Goal: Transaction & Acquisition: Purchase product/service

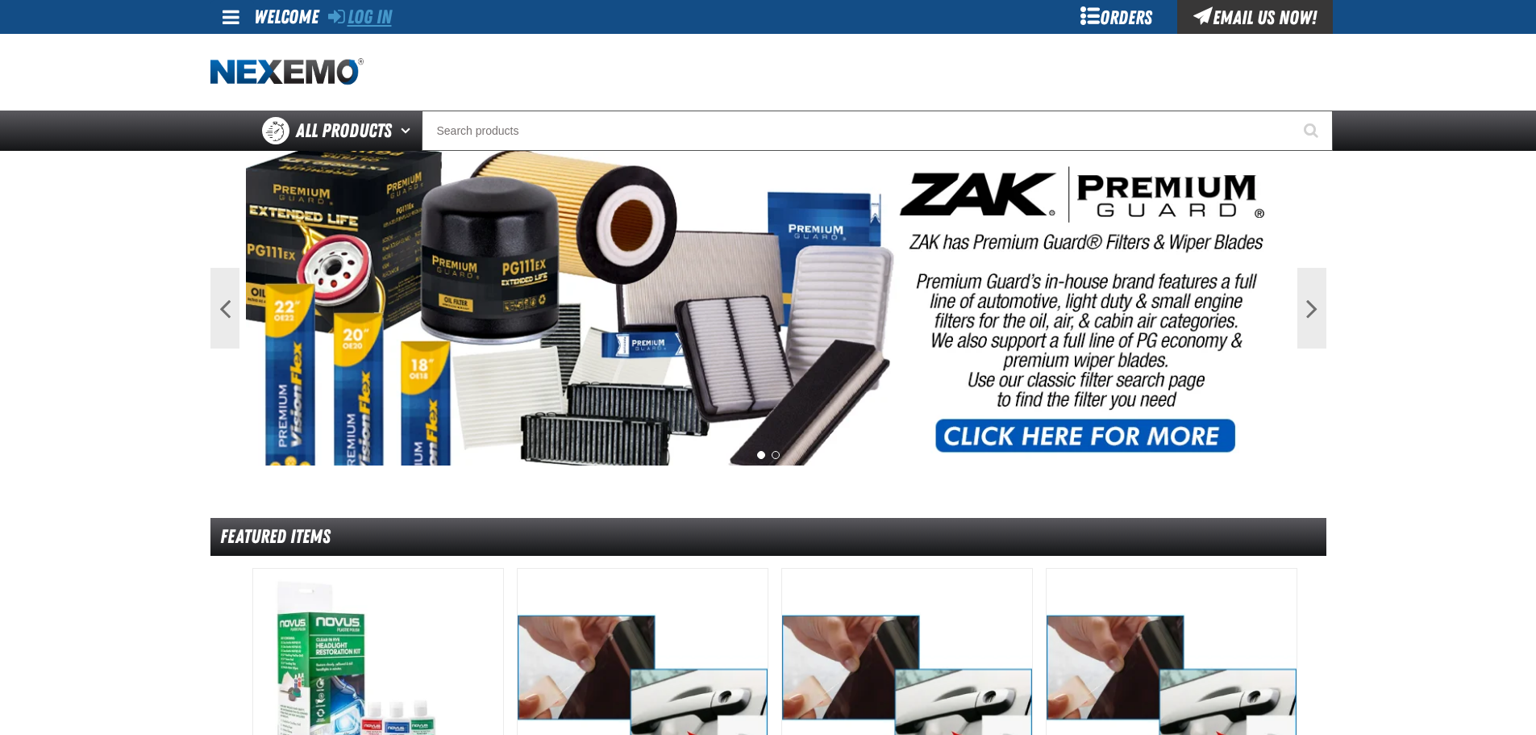
click at [365, 20] on link "Log In" at bounding box center [360, 17] width 64 height 23
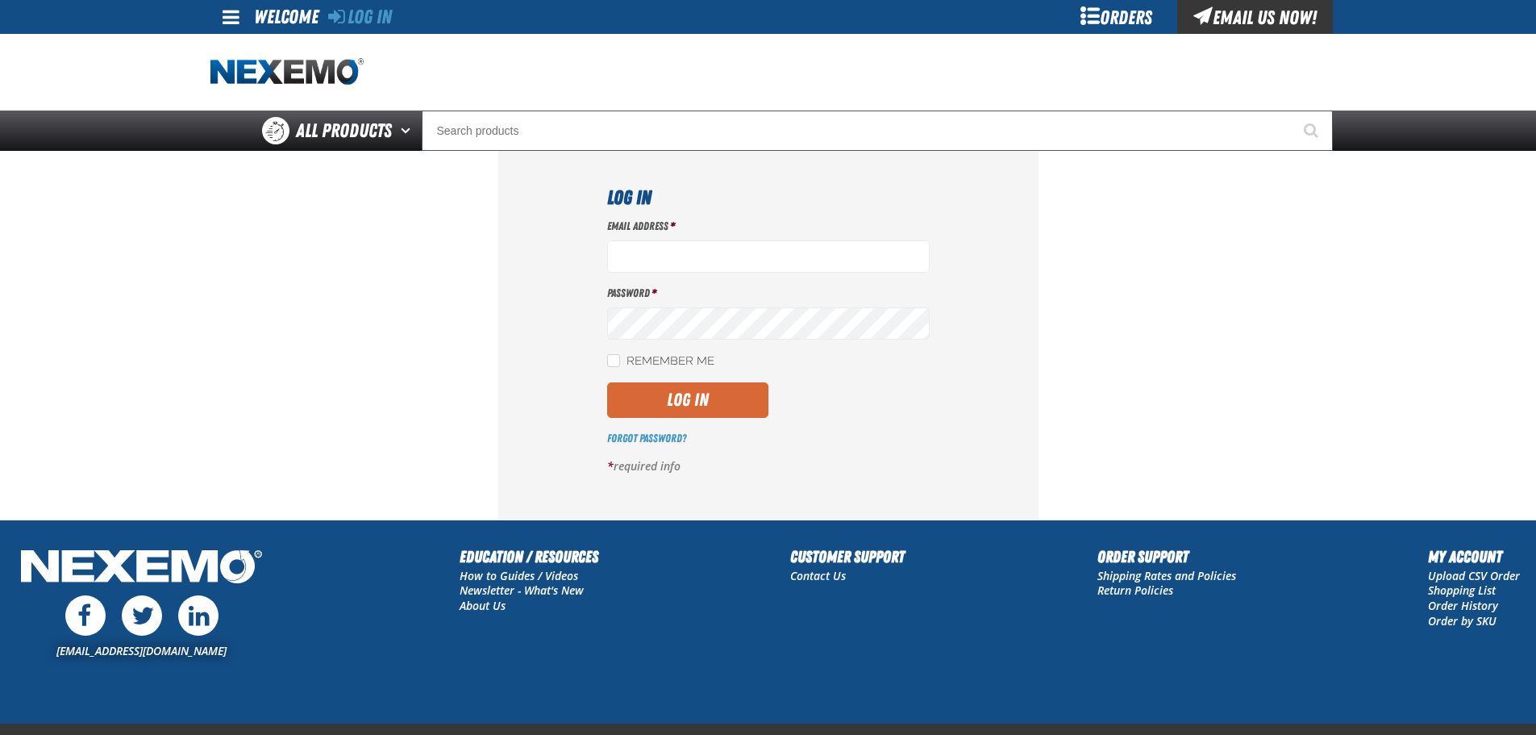
type input "[EMAIL_ADDRESS][DOMAIN_NAME]"
click at [707, 405] on button "Log In" at bounding box center [687, 399] width 161 height 35
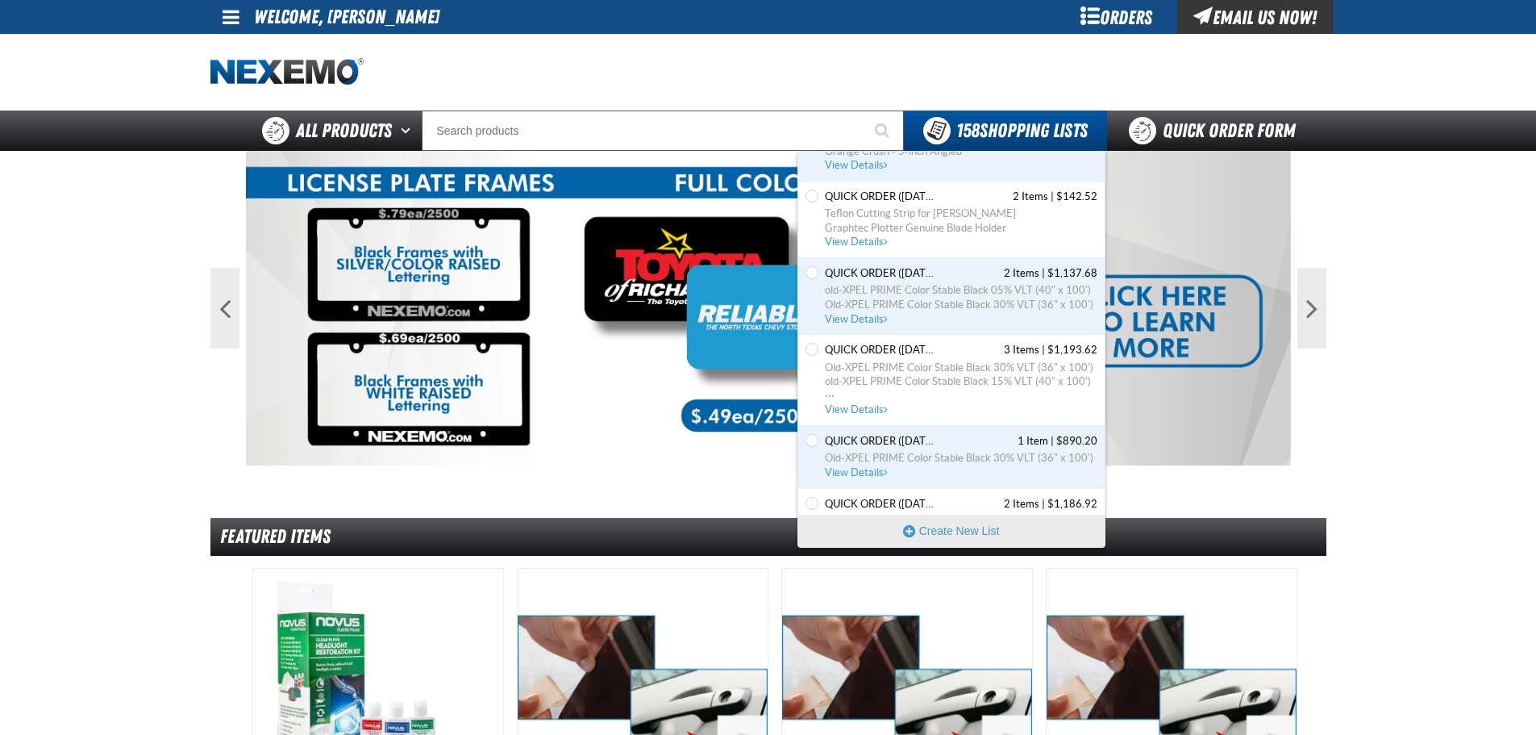
scroll to position [645, 0]
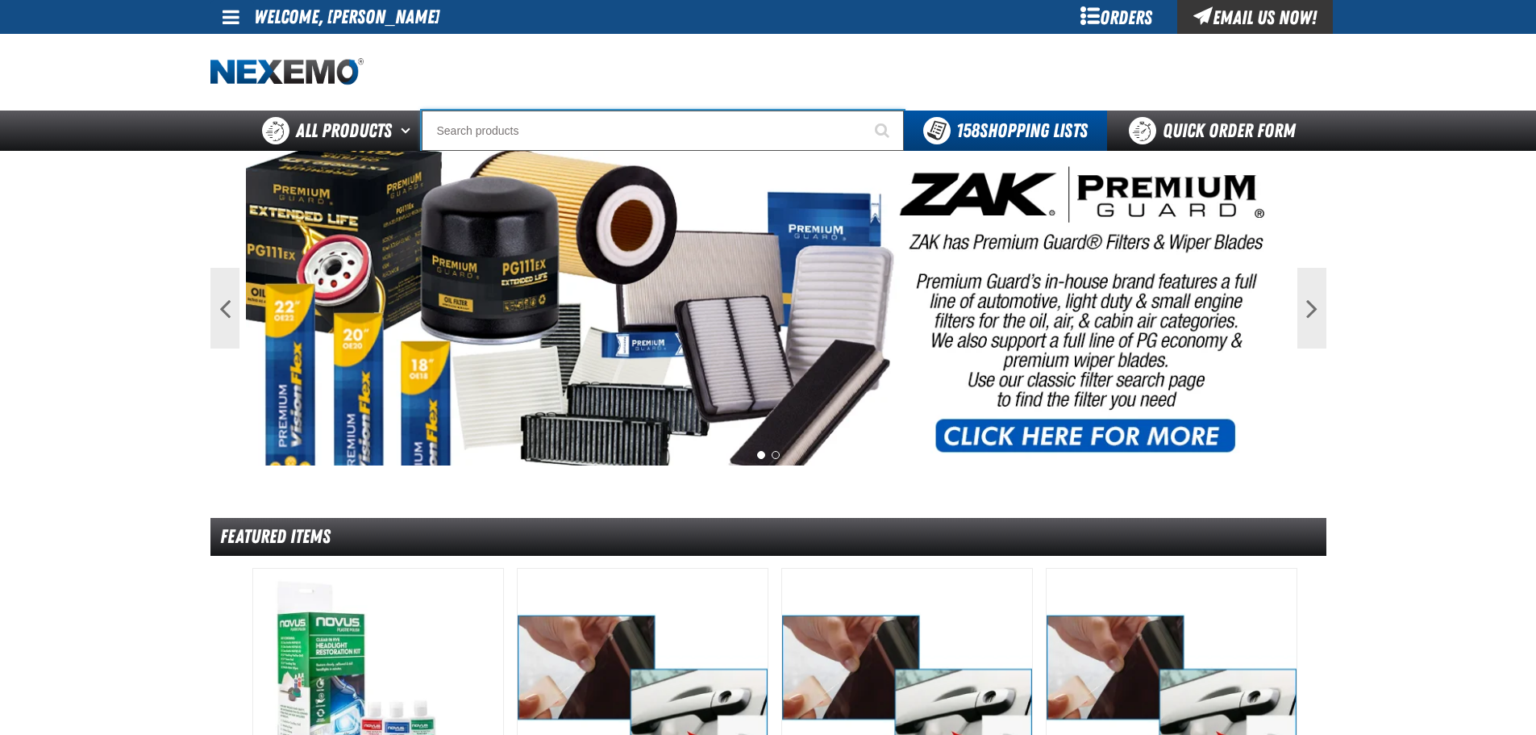
click at [702, 136] on input "Search" at bounding box center [663, 130] width 482 height 40
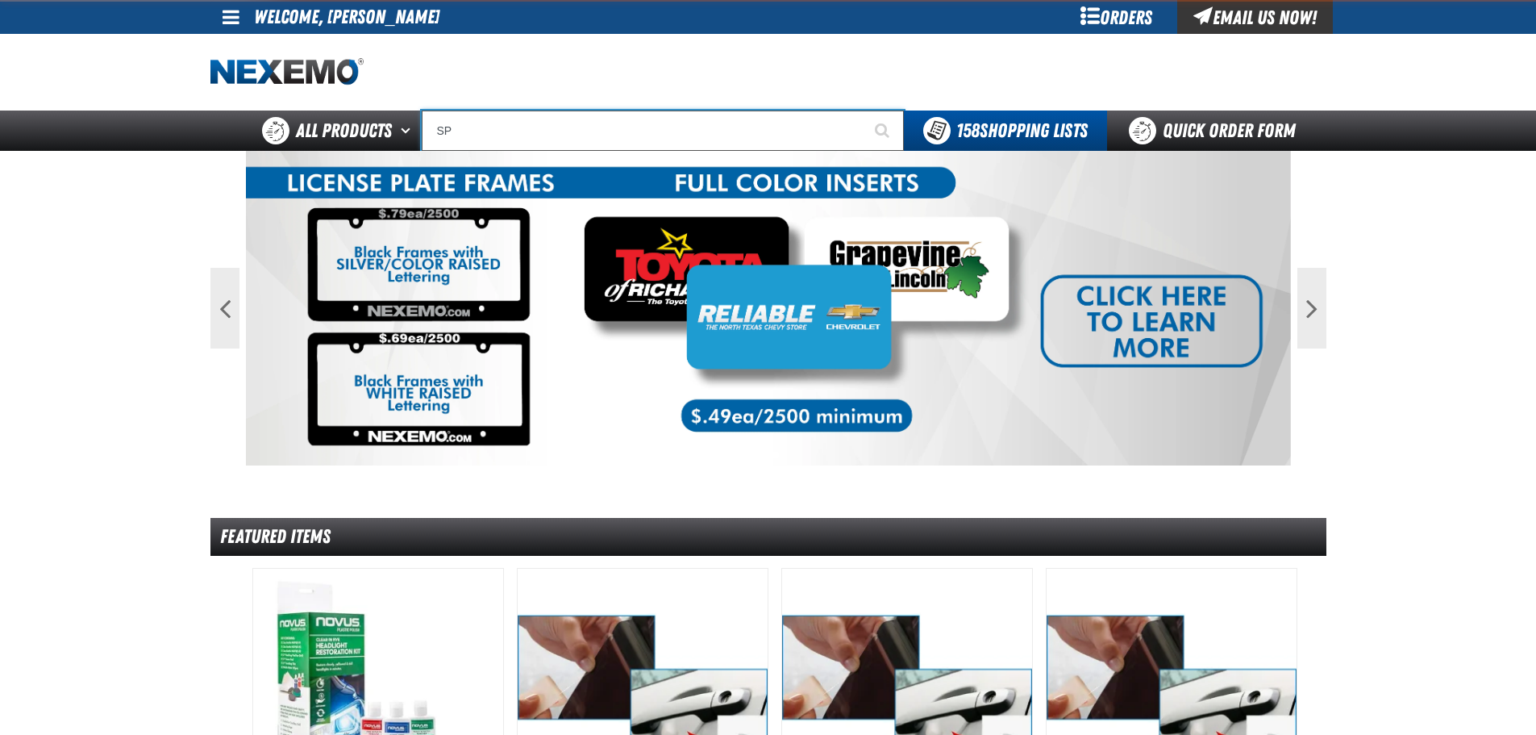
type input "S"
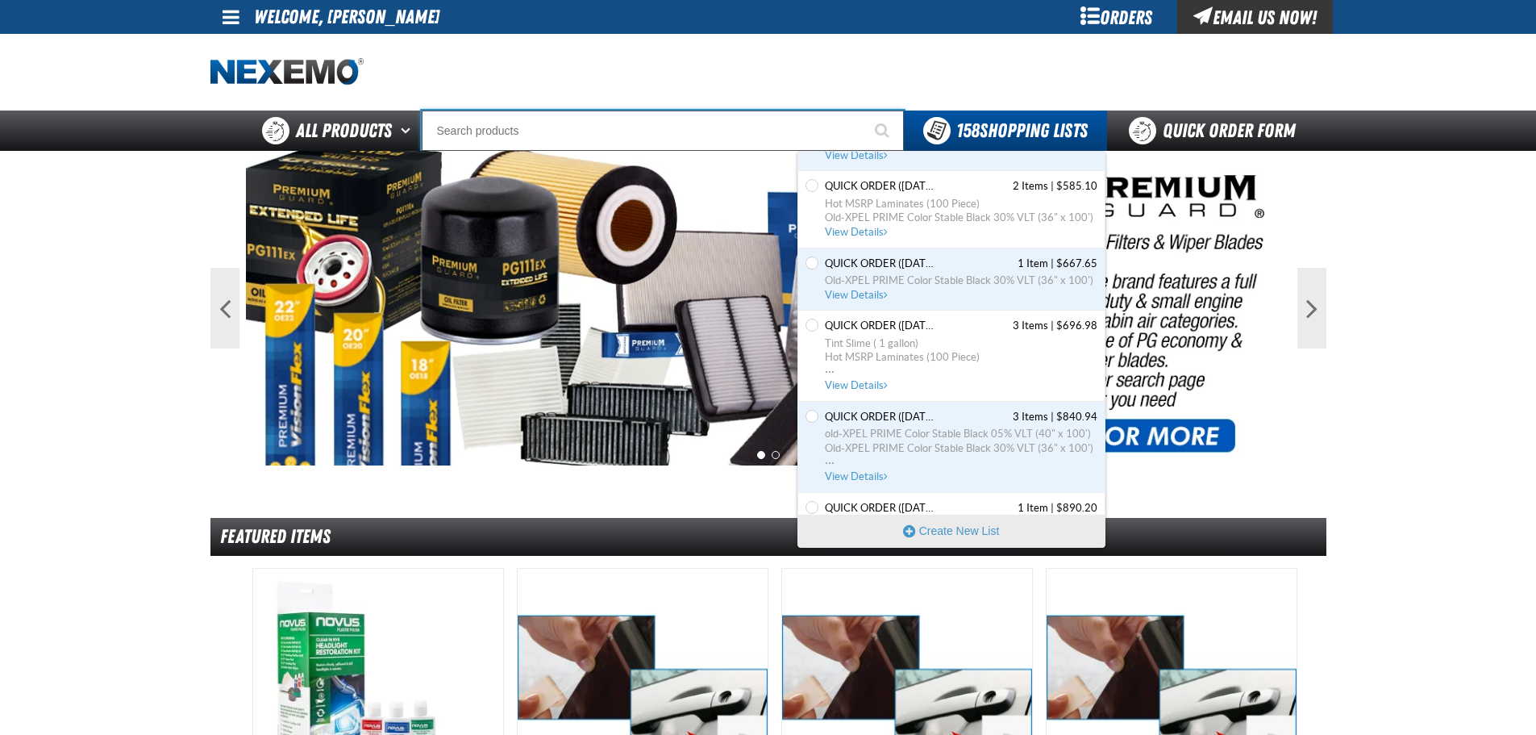
scroll to position [1290, 0]
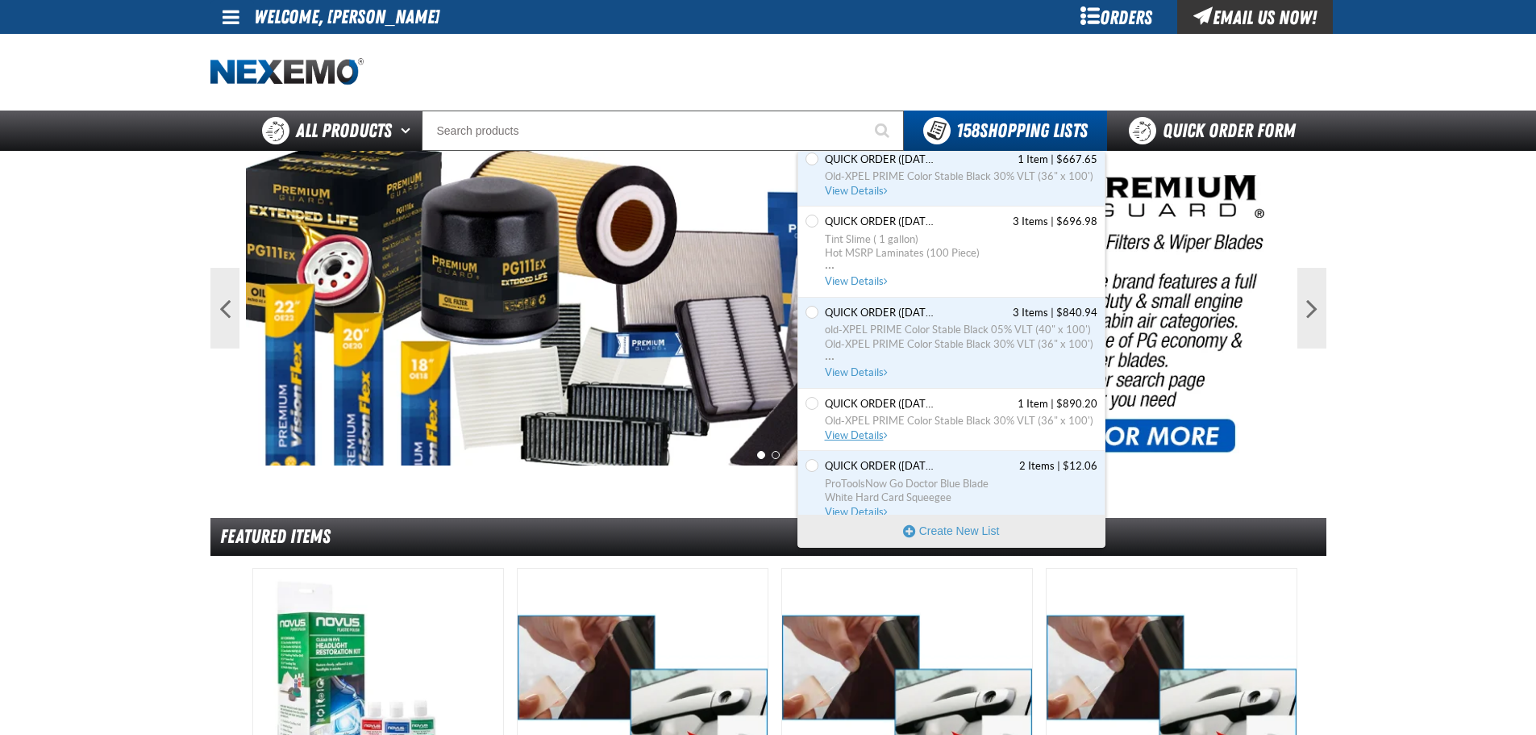
click at [959, 416] on span "Old-XPEL PRIME Color Stable Black 30% VLT (36" x 100')" at bounding box center [961, 421] width 273 height 15
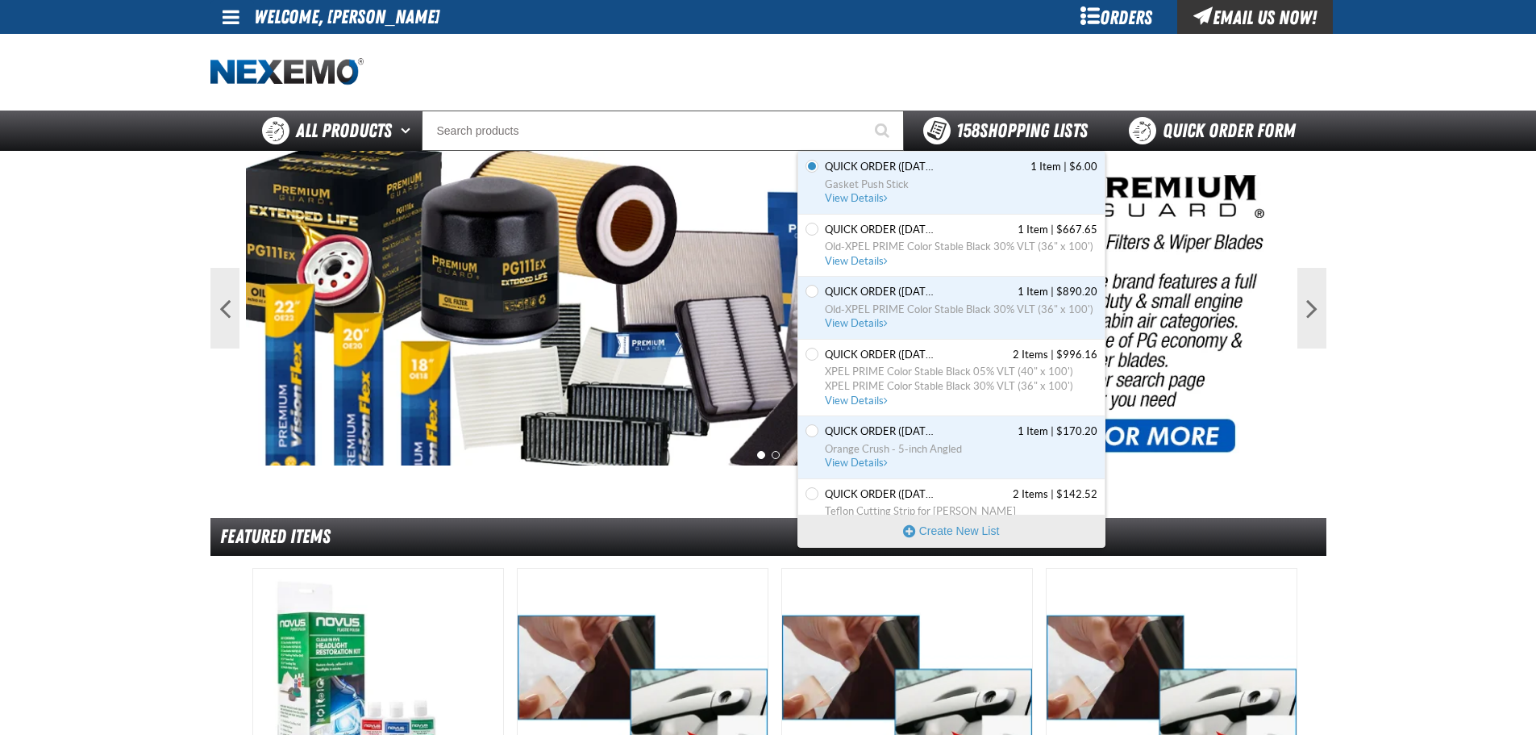
click at [959, 135] on strong "158" at bounding box center [968, 130] width 23 height 23
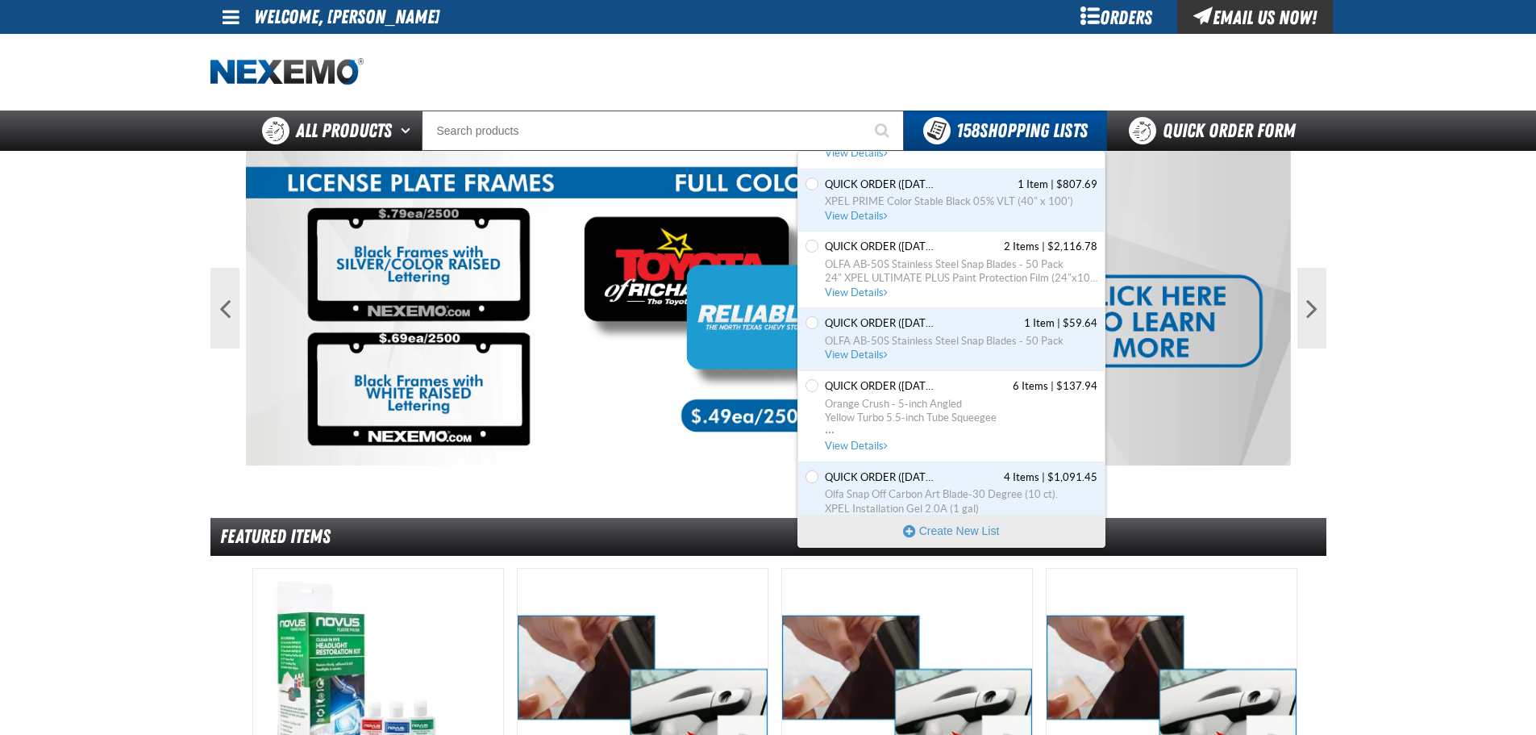
scroll to position [10019, 0]
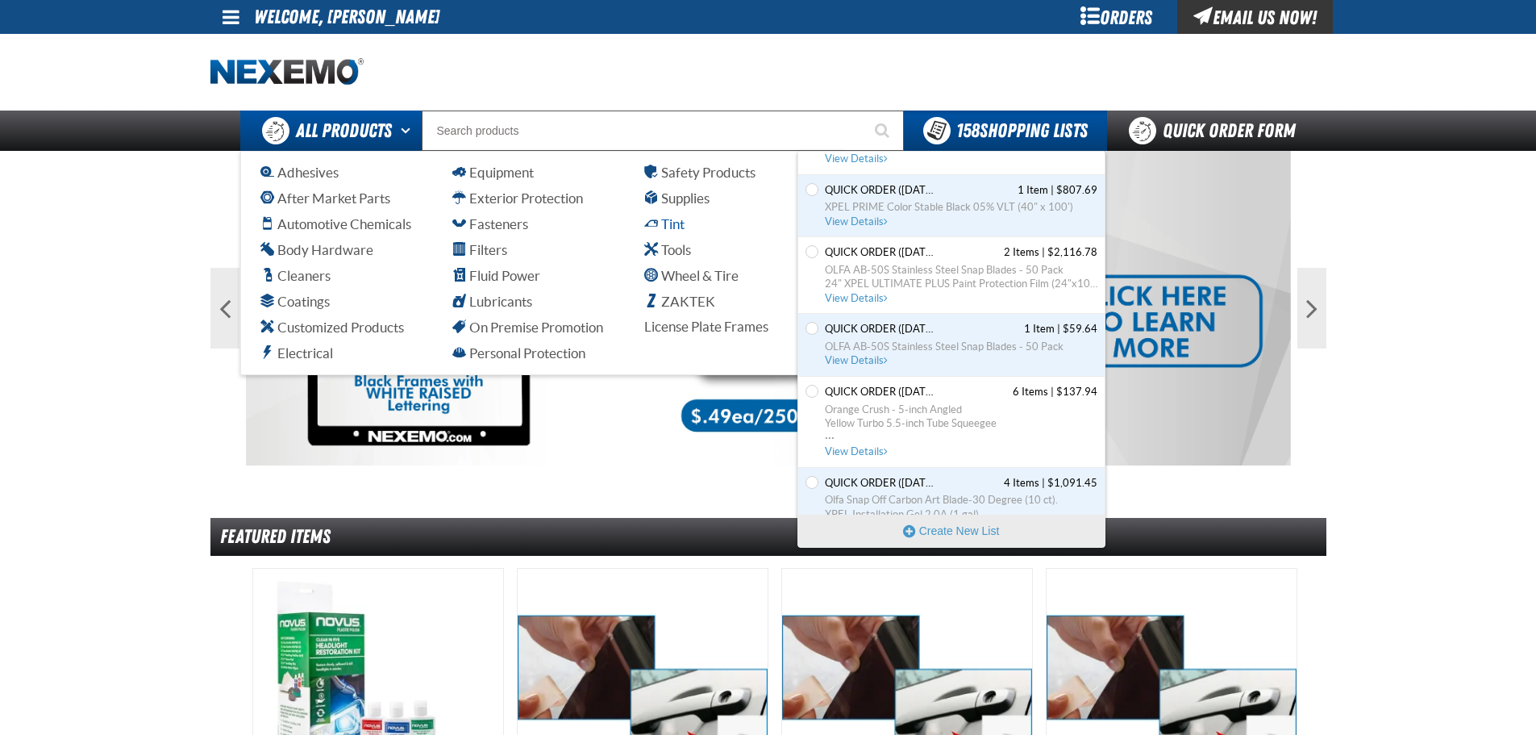
click at [657, 224] on span "Tint" at bounding box center [664, 223] width 40 height 15
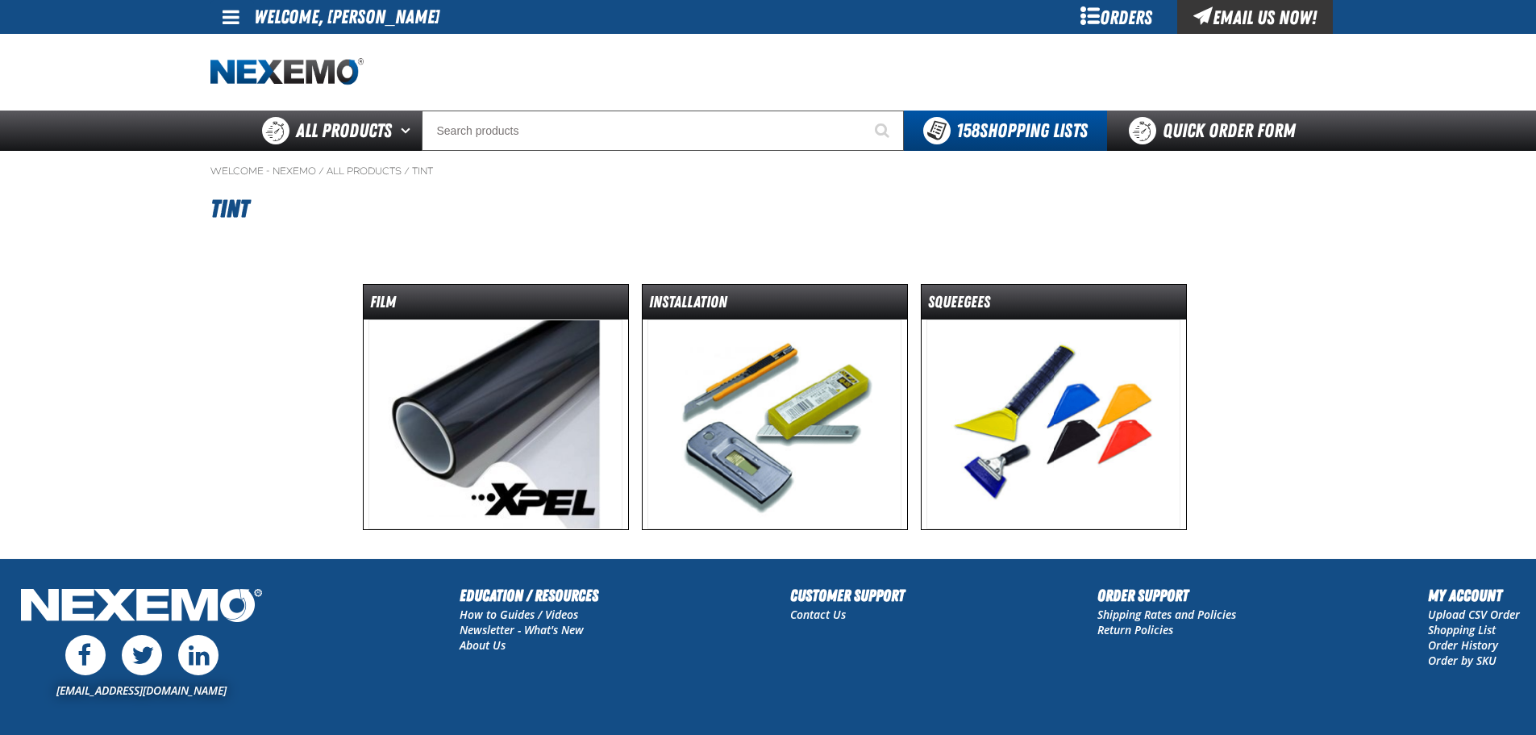
click at [511, 337] on img at bounding box center [496, 424] width 254 height 210
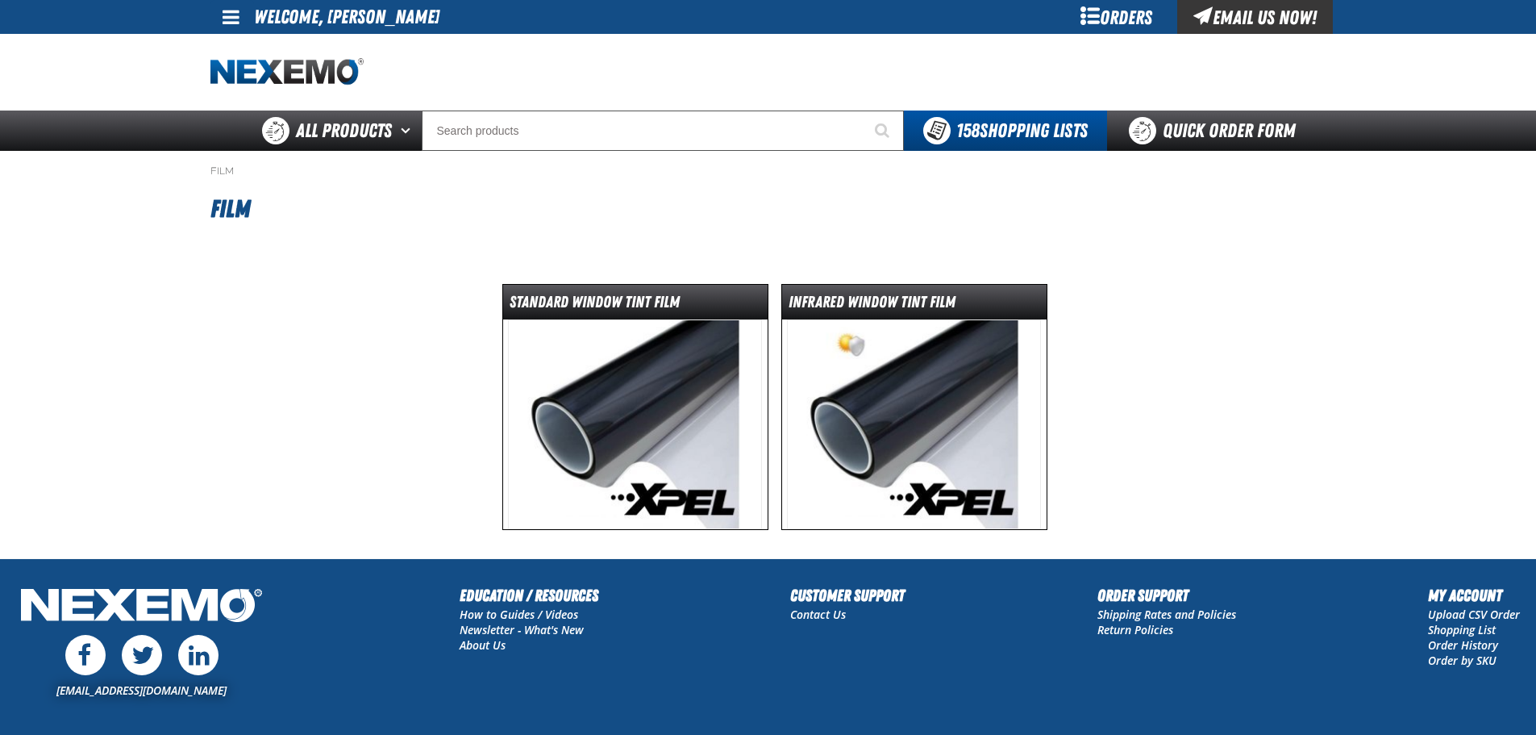
click at [587, 406] on img at bounding box center [635, 424] width 254 height 210
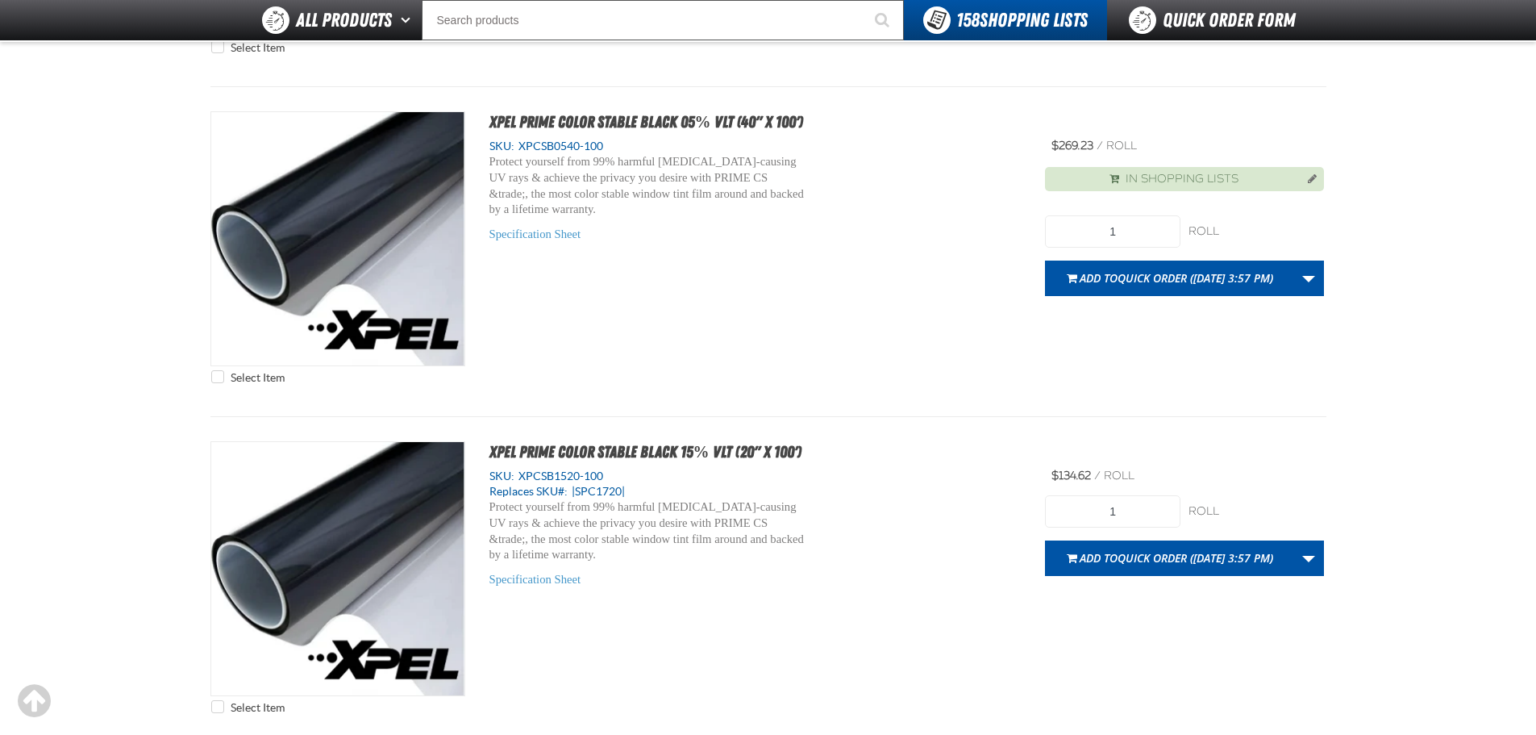
scroll to position [1855, 0]
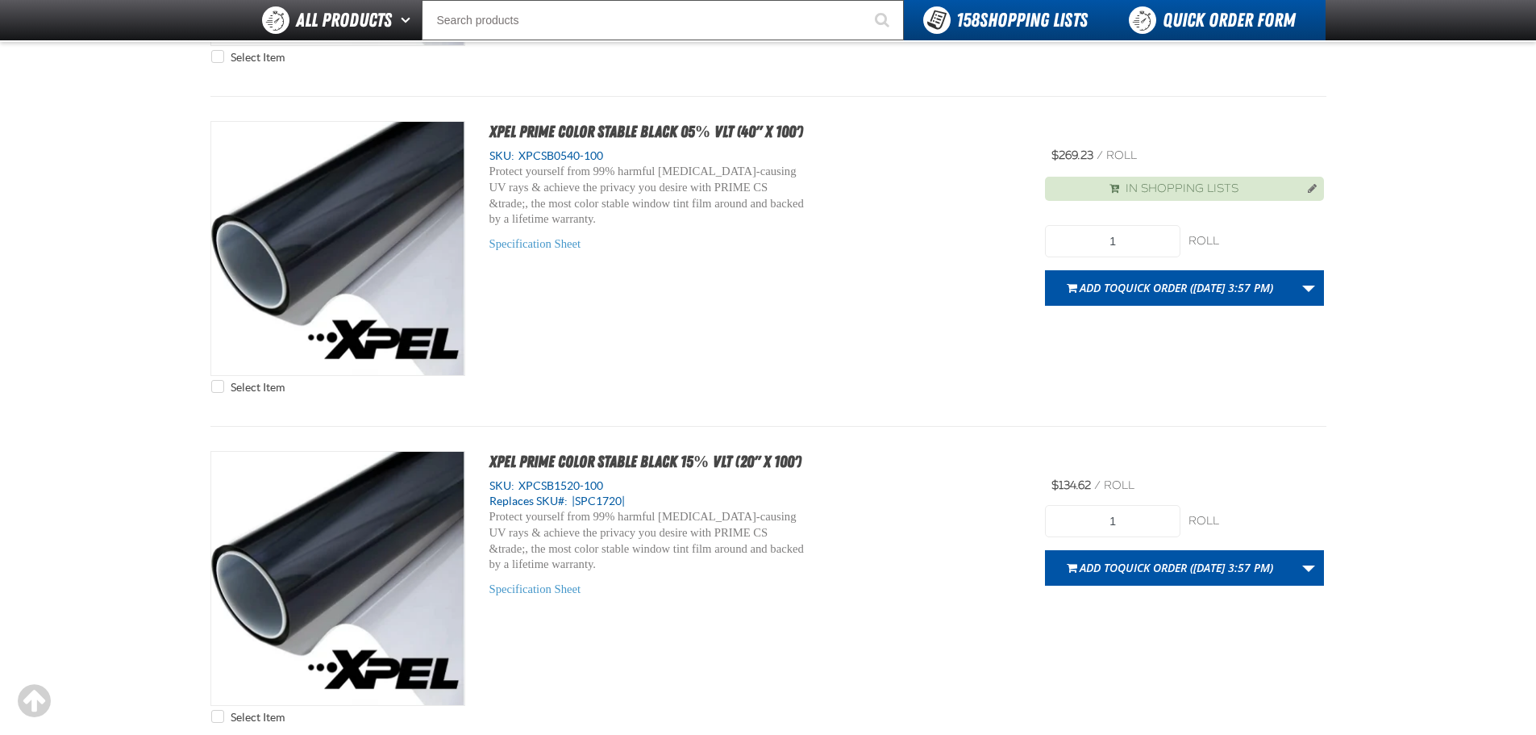
click at [1175, 31] on link "Quick Order Form" at bounding box center [1216, 20] width 219 height 40
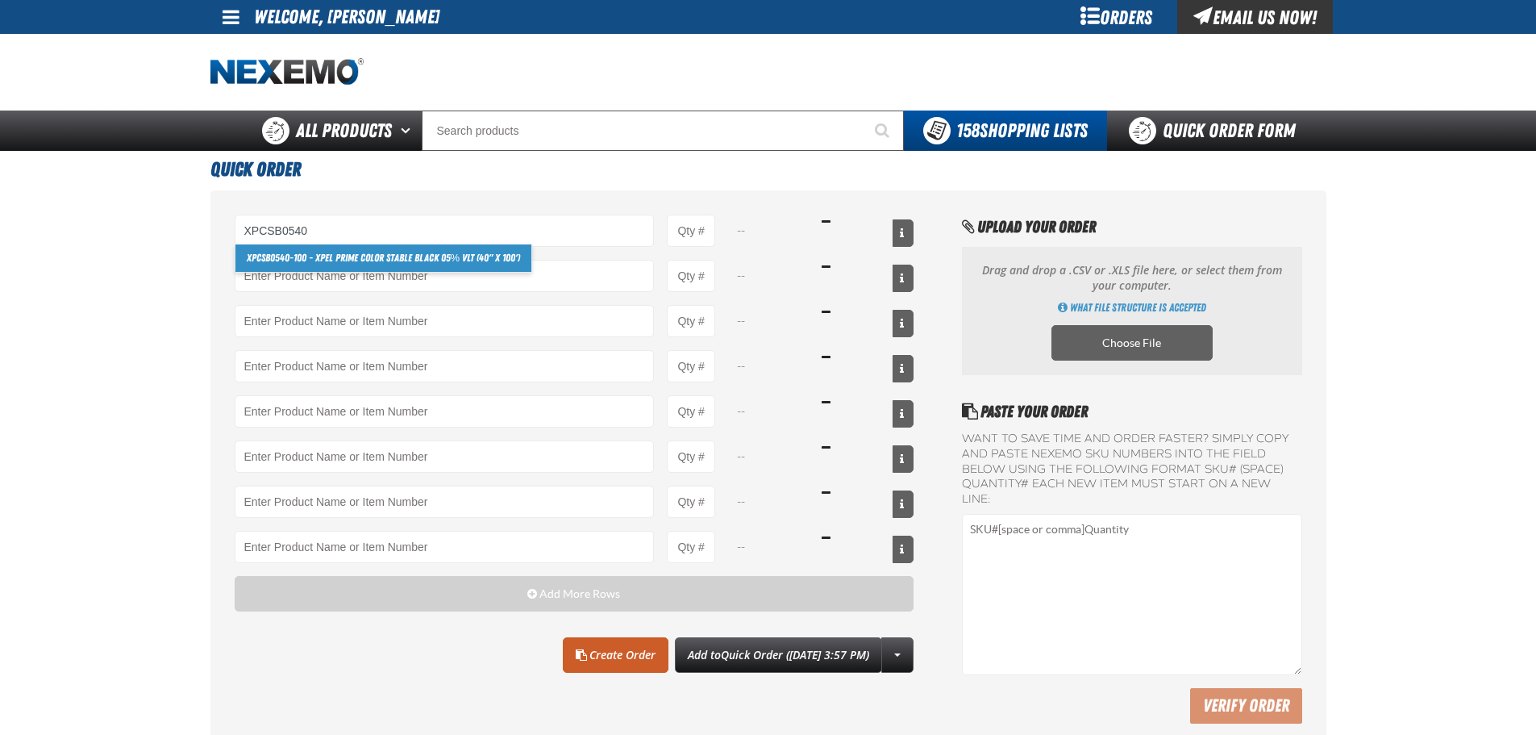
click at [396, 258] on link "XPCSB0540 -100 - XPEL PRIME Color Stable Black 05% VLT (40" x 100')" at bounding box center [384, 257] width 297 height 27
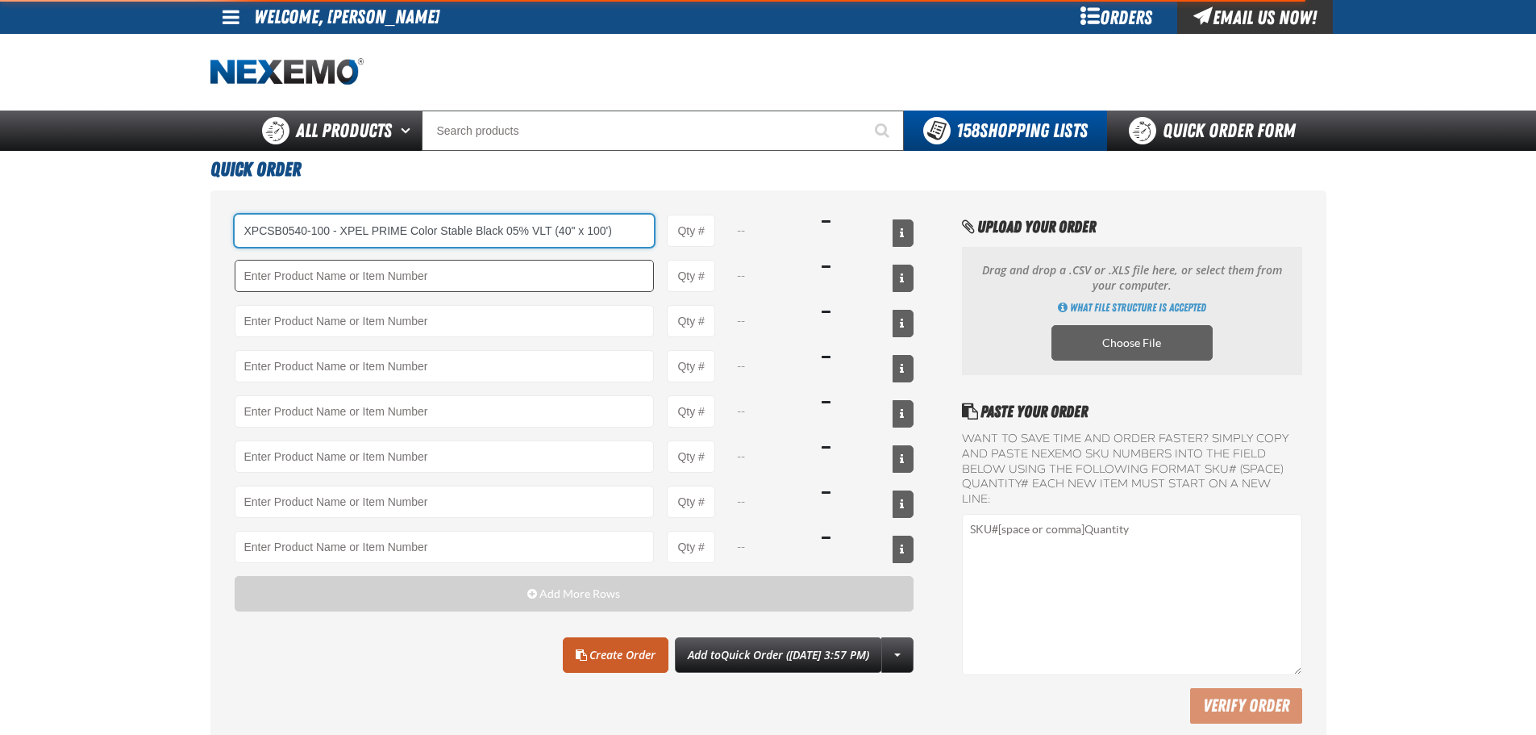
type input "XPCSB0540-100 - XPEL PRIME Color Stable Black 05% VLT (40&quot; x 100&#x27;)"
type input "1"
select select "roll"
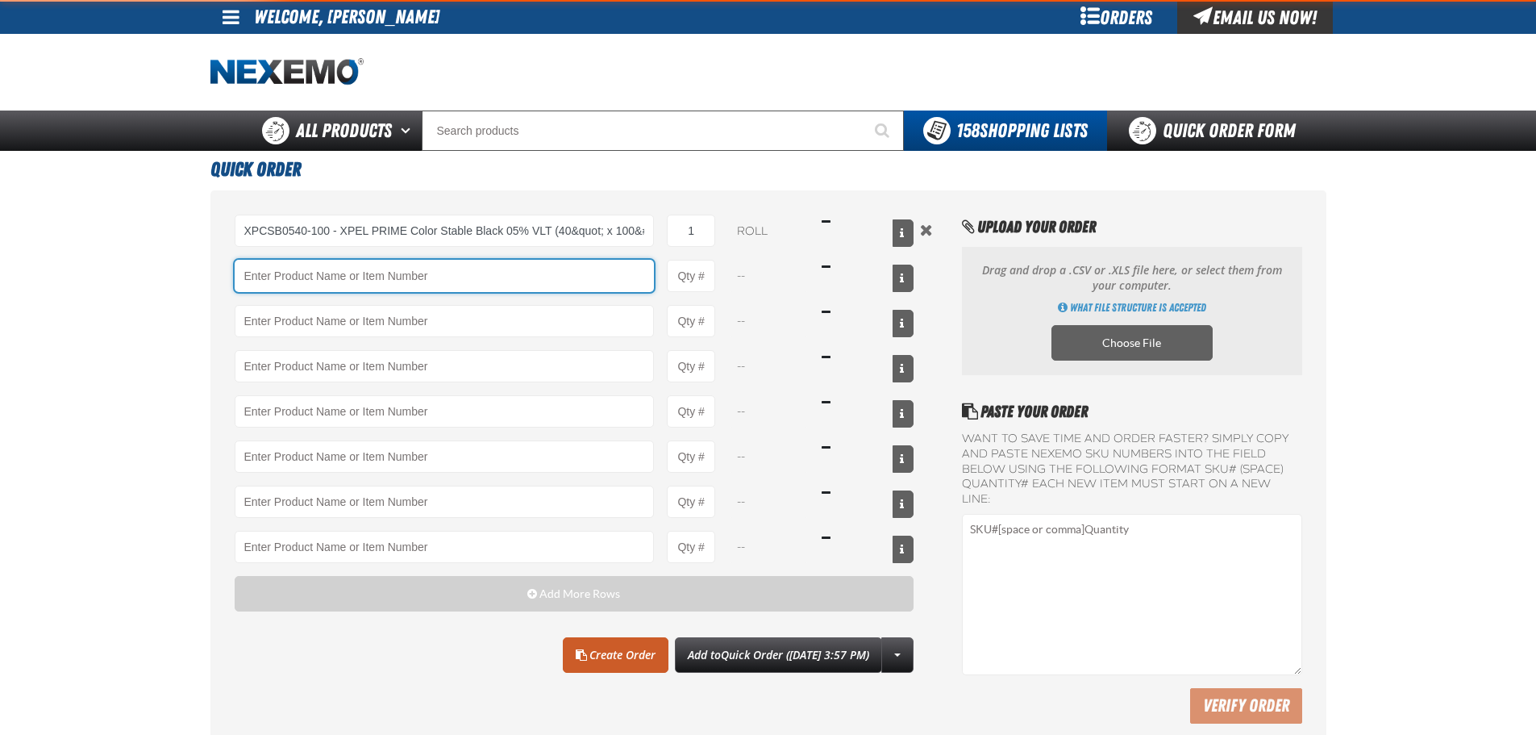
click at [392, 274] on input "Product" at bounding box center [445, 276] width 420 height 32
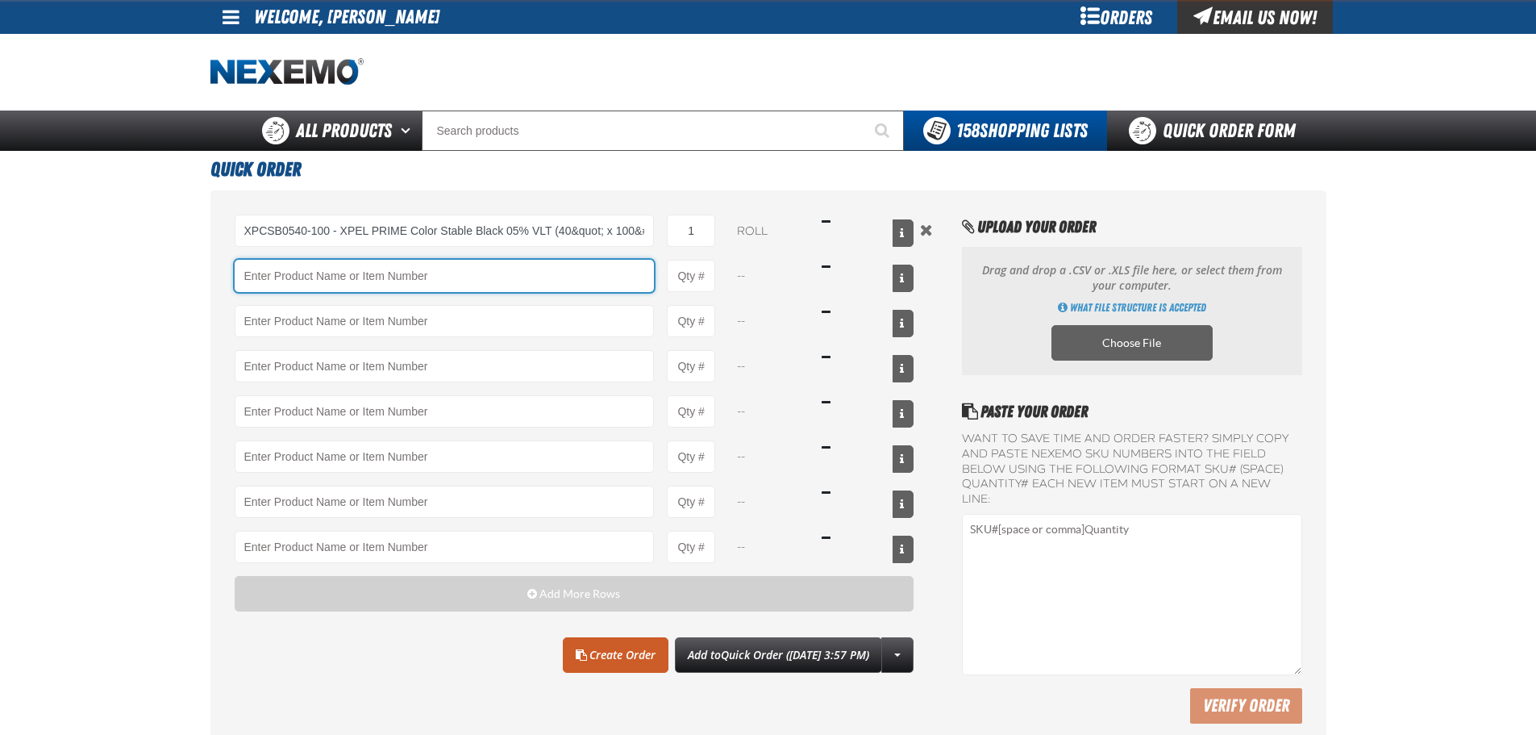
type input "XPCSB0540-100 - XPEL PRIME Color Stable Black 05% VLT (40&quot; x 100&#x27;)"
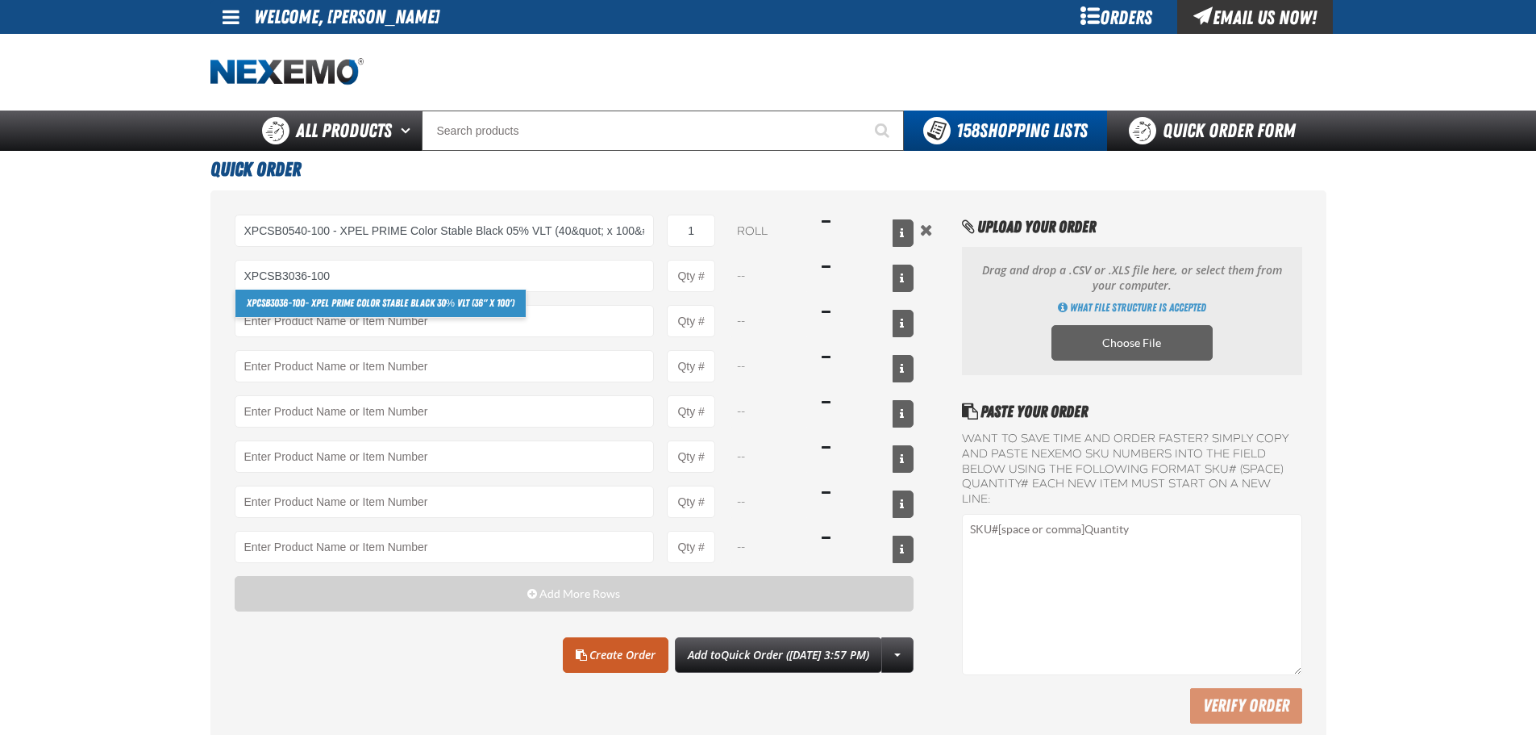
click at [387, 306] on link "XPCSB3036-100 - XPEL PRIME Color Stable Black 30% VLT (36" x 100')" at bounding box center [381, 303] width 291 height 27
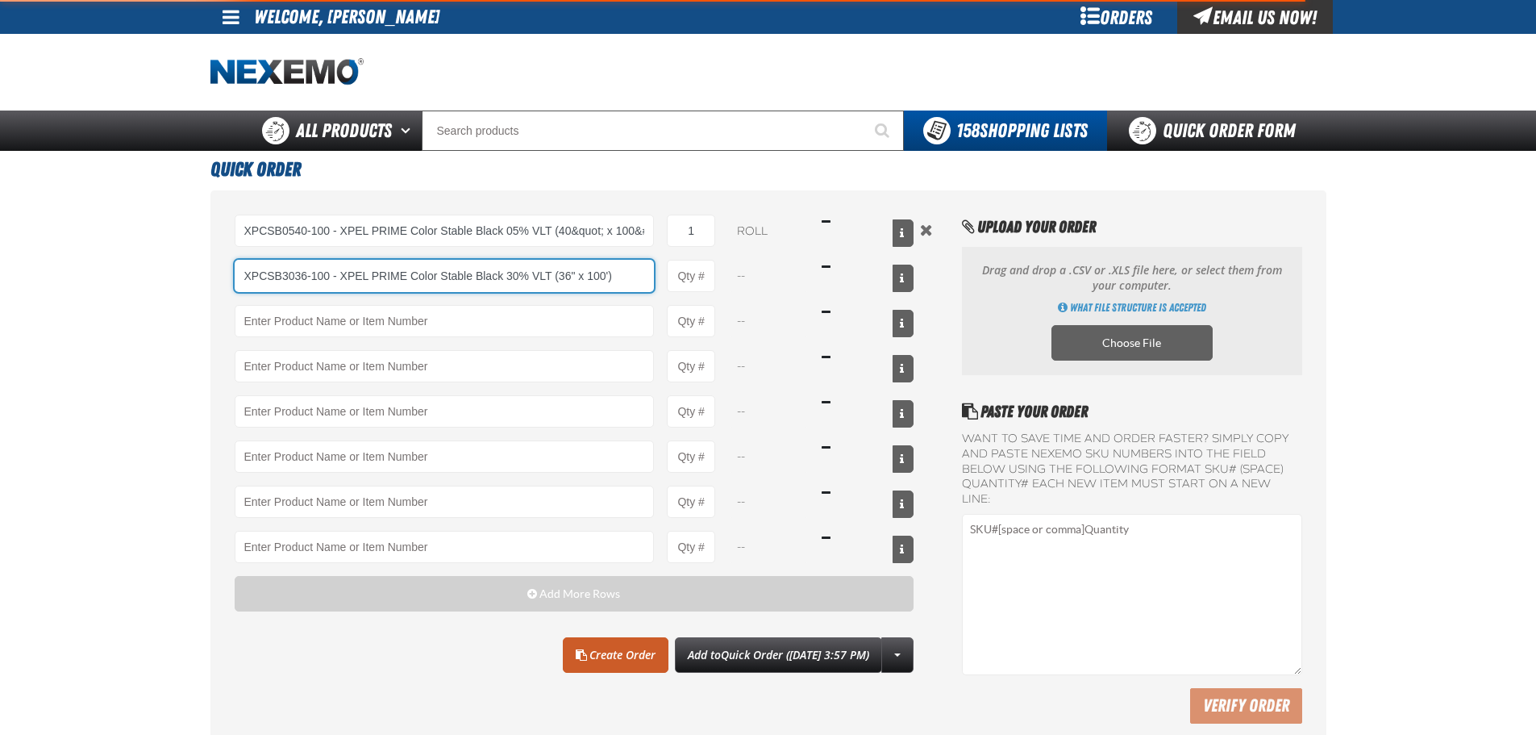
type input "XPCSB3036-100 - XPEL PRIME Color Stable Black 30% VLT (36&quot; x 100&#x27;)"
type input "1"
select select "roll"
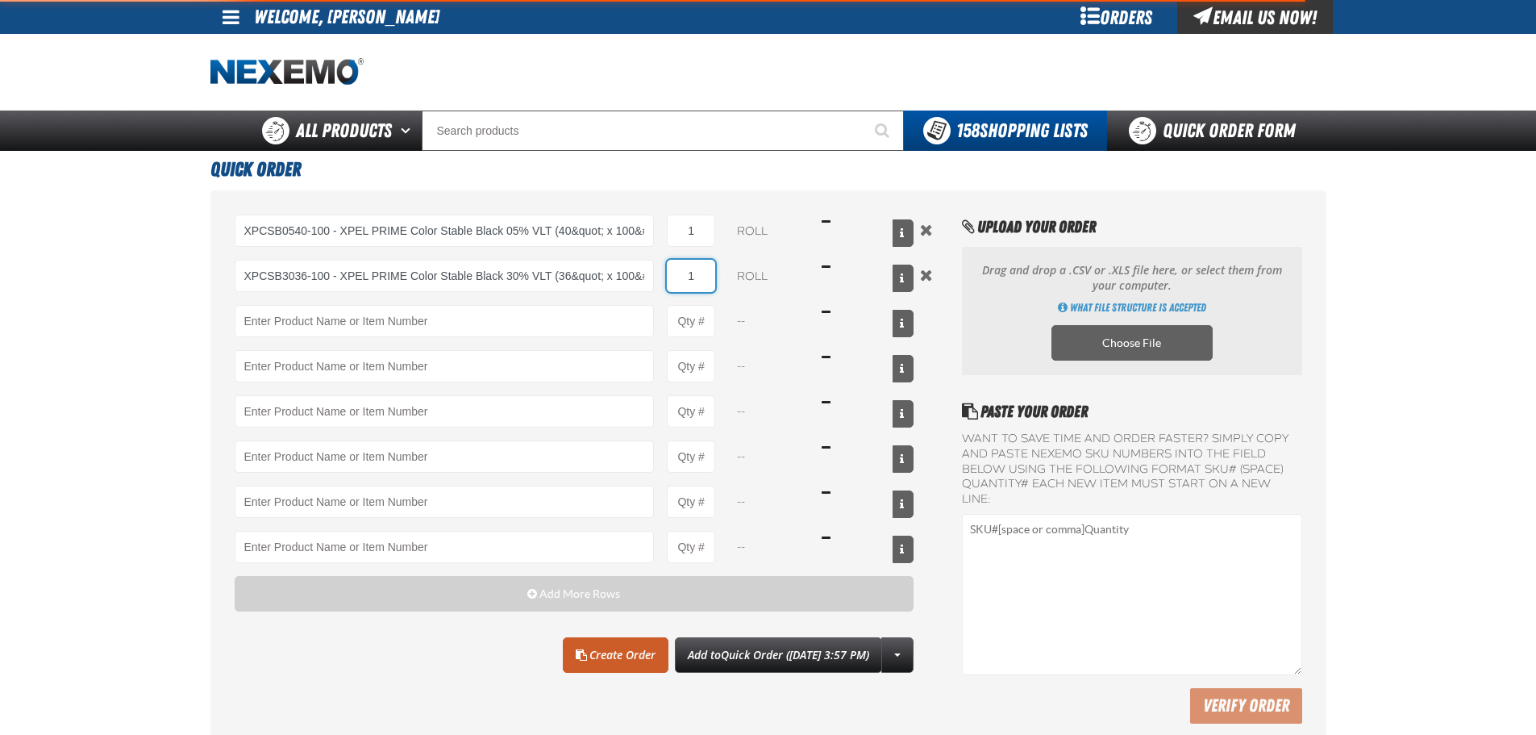
type input "XPCSB3036-100 - XPEL PRIME Color Stable Black 30% VLT (36&quot; x 100&#x27;)"
drag, startPoint x: 695, startPoint y: 280, endPoint x: 685, endPoint y: 280, distance: 10.5
click at [685, 280] on input "1" at bounding box center [691, 276] width 48 height 32
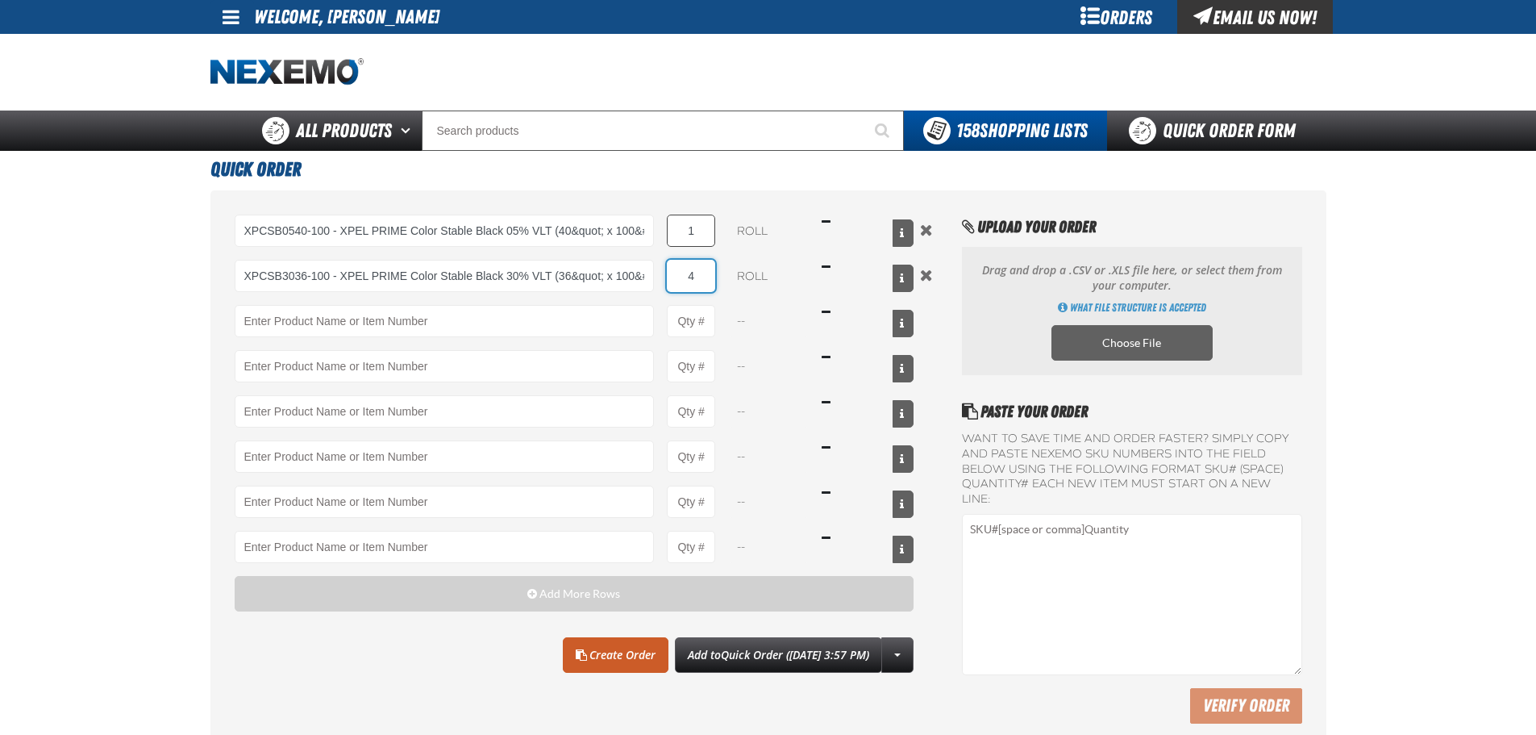
type input "4"
drag, startPoint x: 702, startPoint y: 233, endPoint x: 672, endPoint y: 227, distance: 31.2
click at [672, 227] on input "1" at bounding box center [691, 231] width 48 height 32
type input "2"
click at [722, 179] on h1 "Quick Order" at bounding box center [769, 167] width 1116 height 33
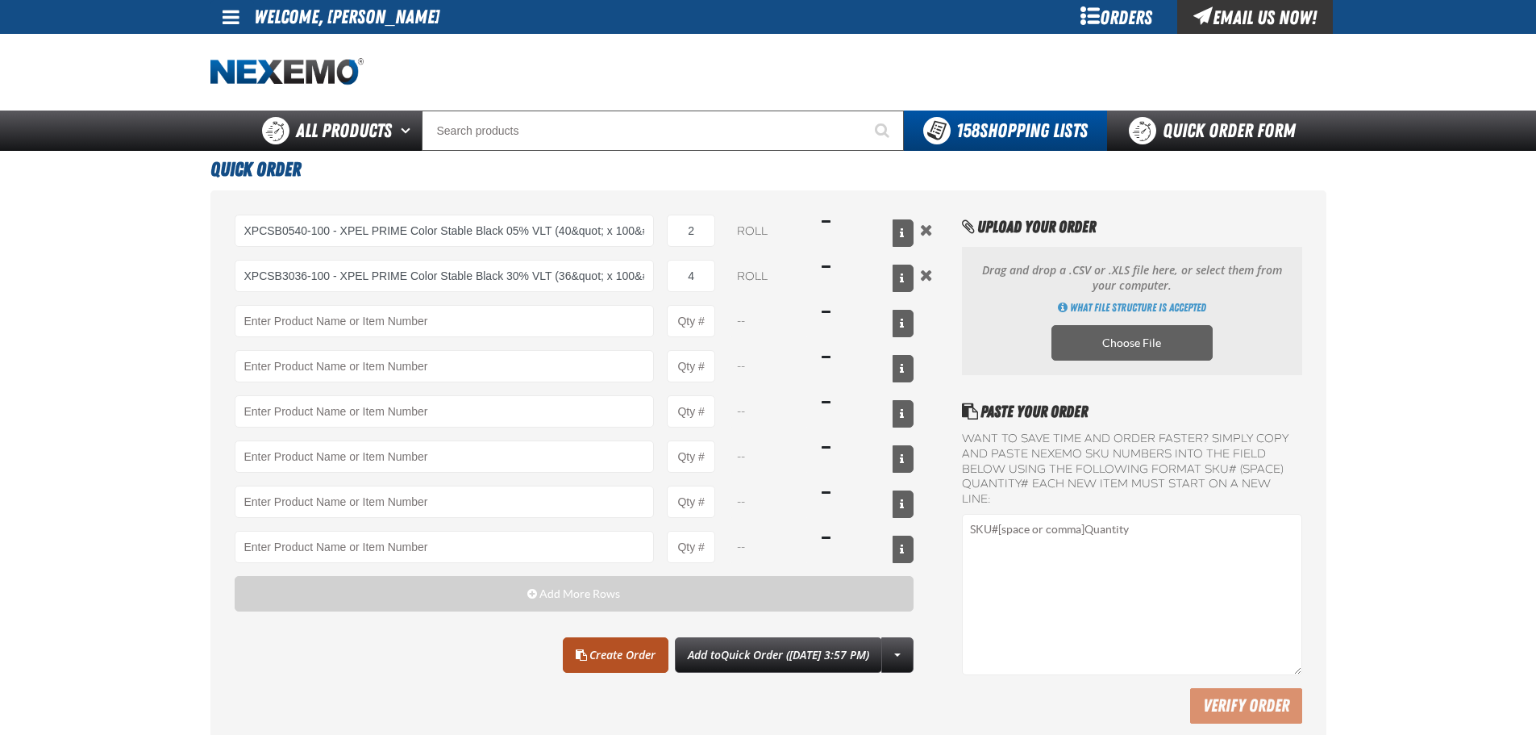
click at [576, 668] on link "Create Order" at bounding box center [616, 654] width 106 height 35
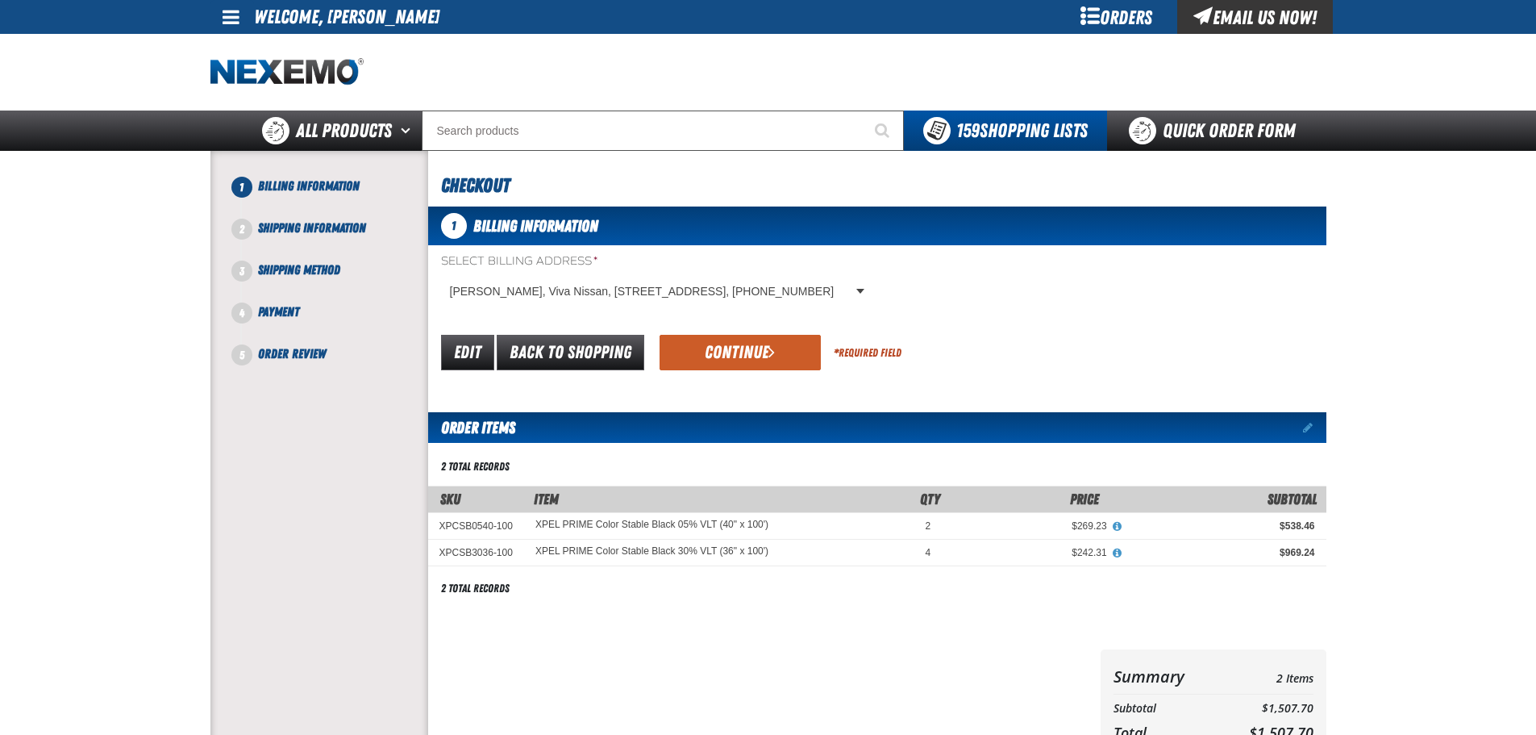
scroll to position [81, 0]
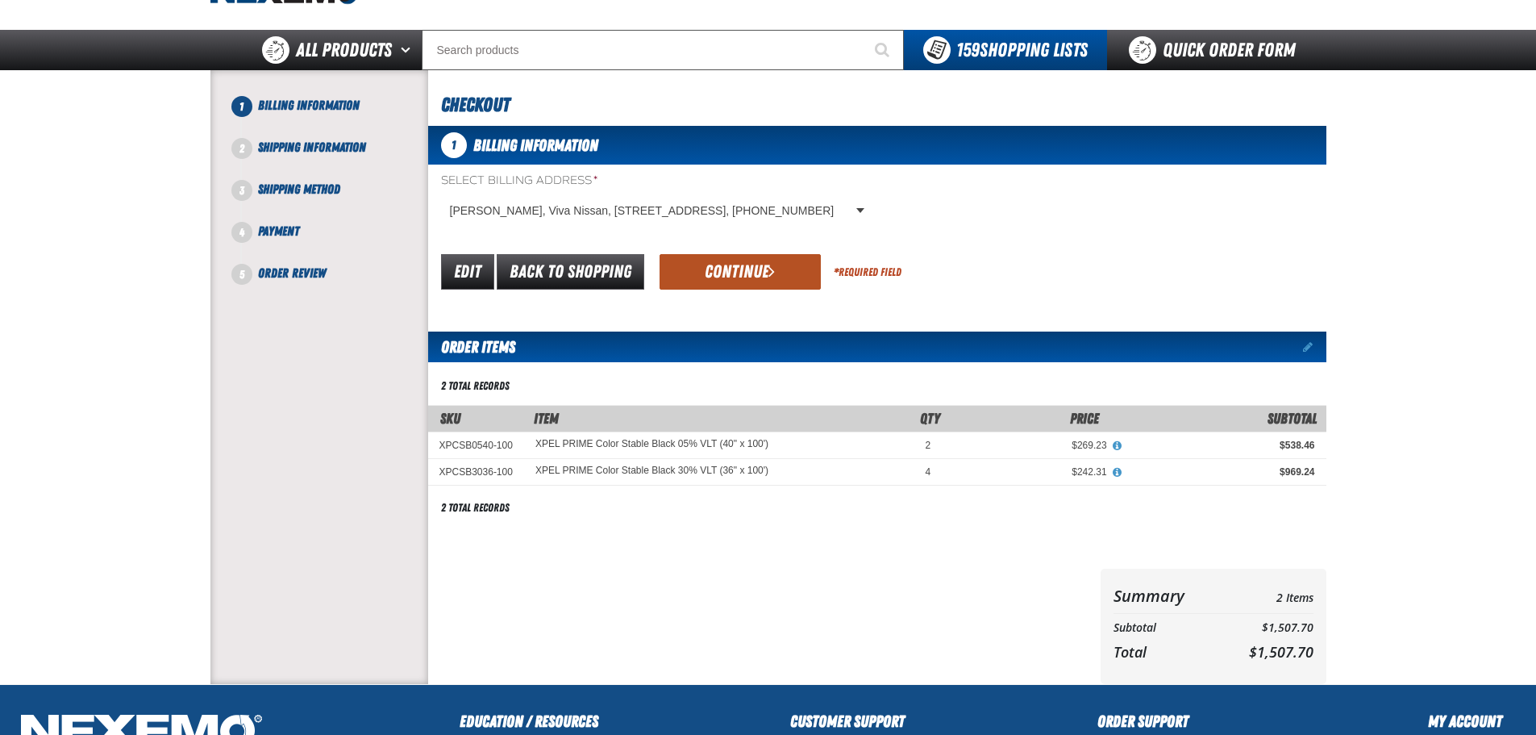
click at [719, 272] on button "Continue" at bounding box center [740, 271] width 161 height 35
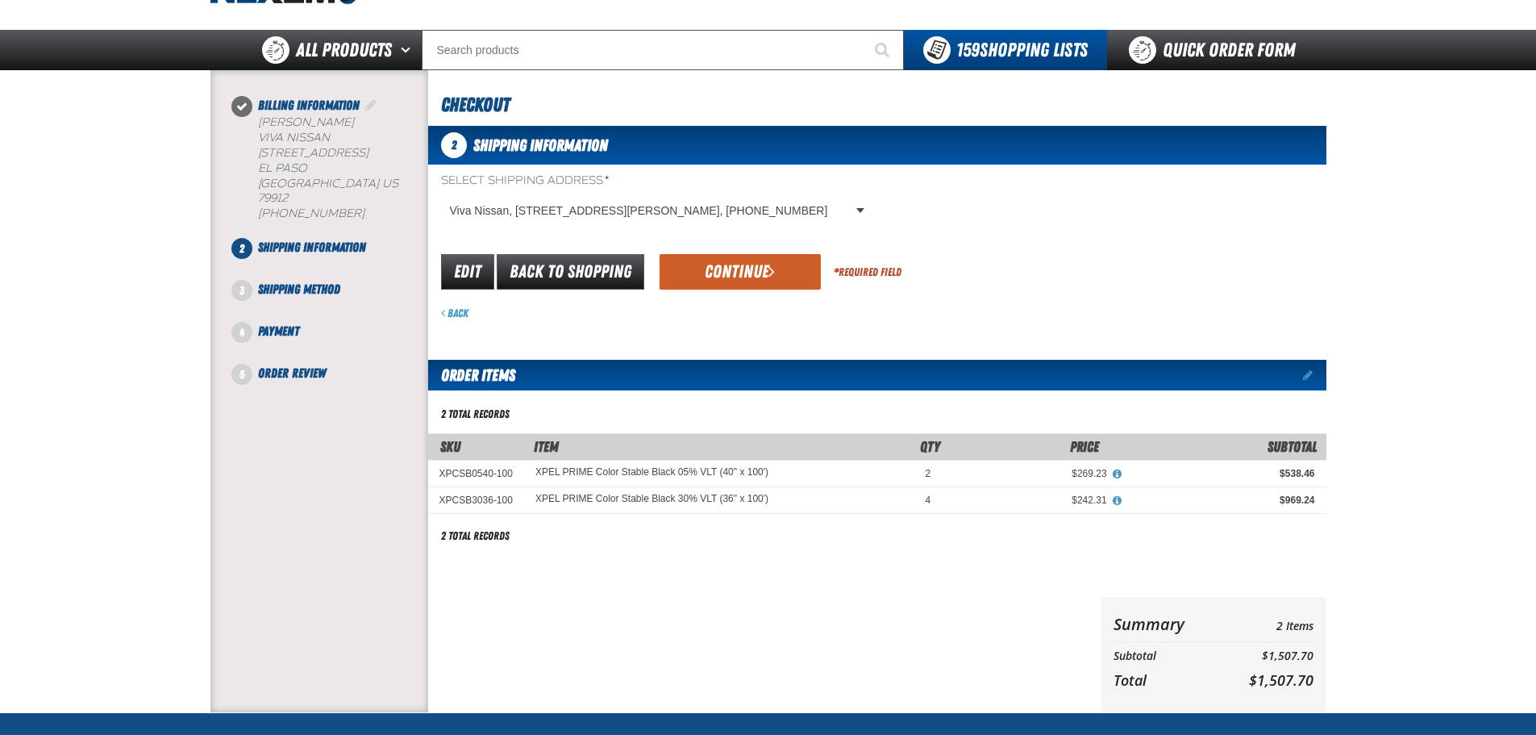
click at [719, 272] on button "Continue" at bounding box center [740, 271] width 161 height 35
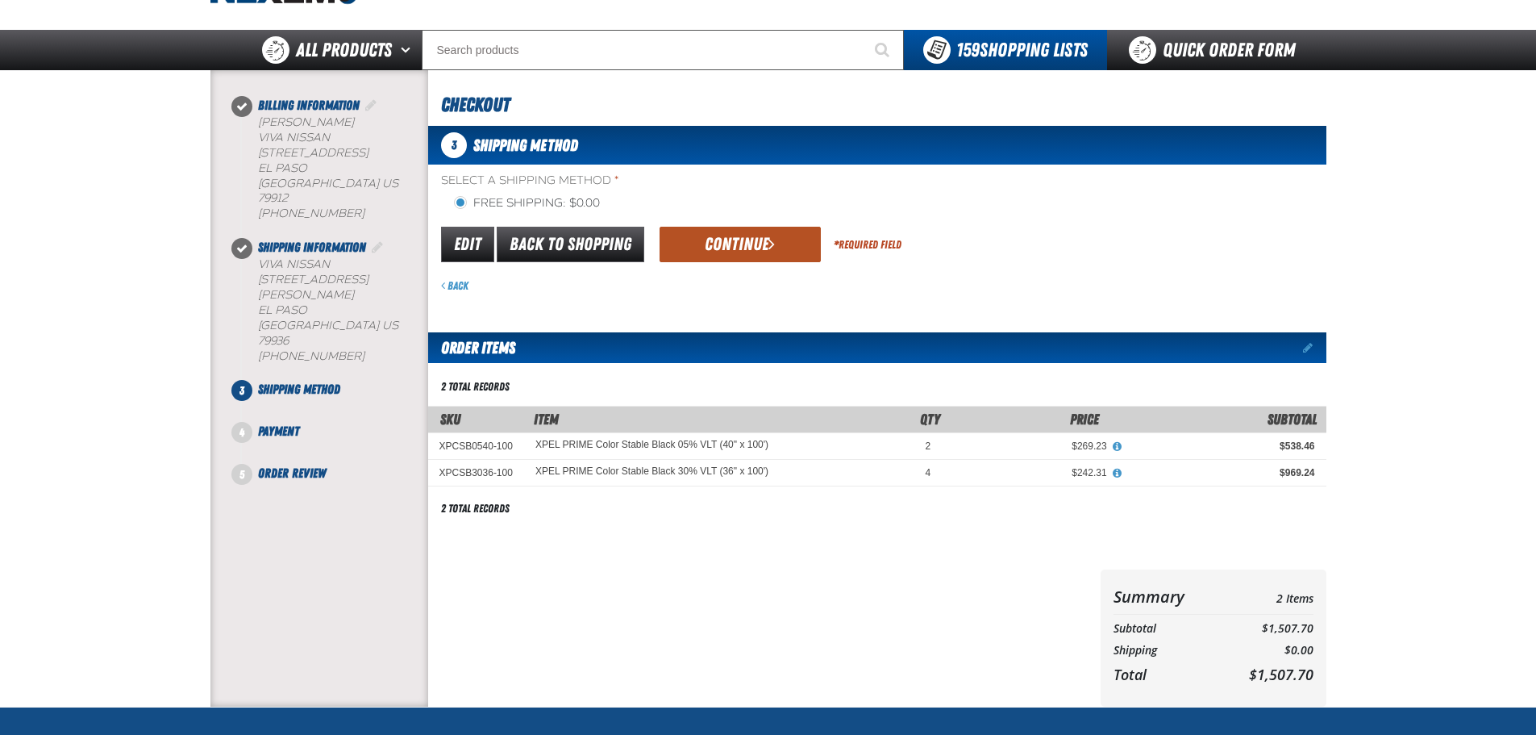
click at [724, 252] on button "Continue" at bounding box center [740, 244] width 161 height 35
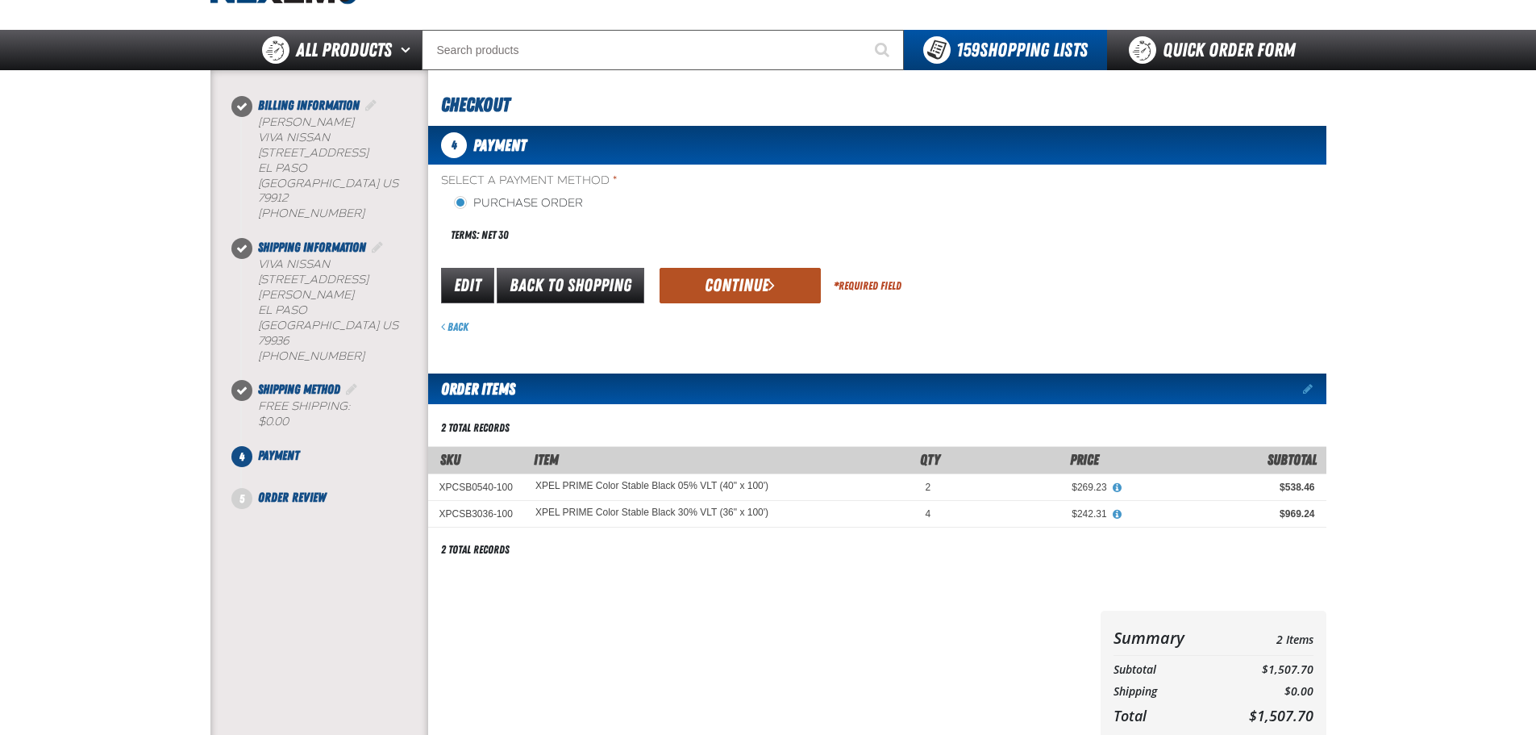
click at [727, 290] on button "Continue" at bounding box center [740, 285] width 161 height 35
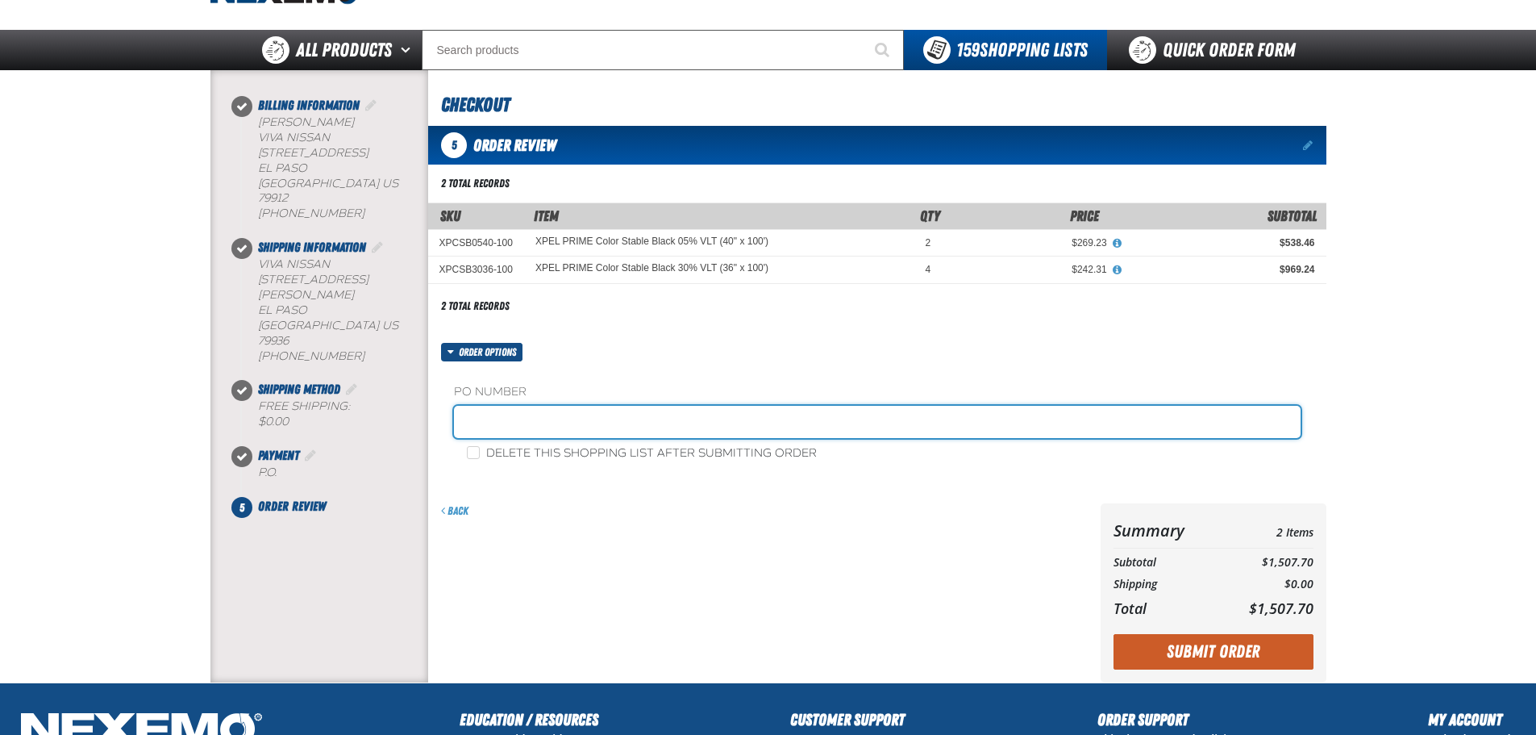
click at [569, 423] on input "text" at bounding box center [877, 422] width 847 height 32
type input "12295"
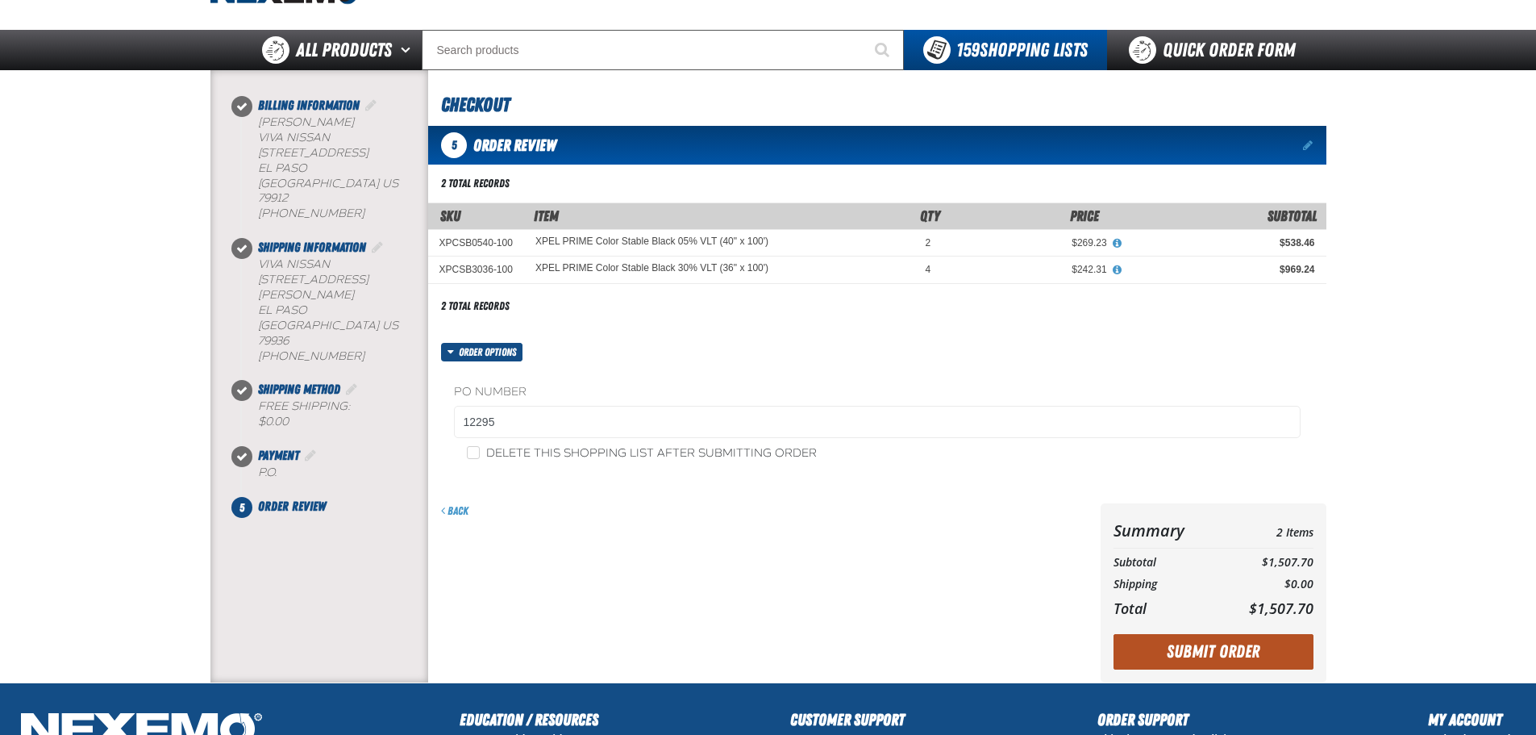
click at [1237, 655] on button "Submit Order" at bounding box center [1214, 651] width 200 height 35
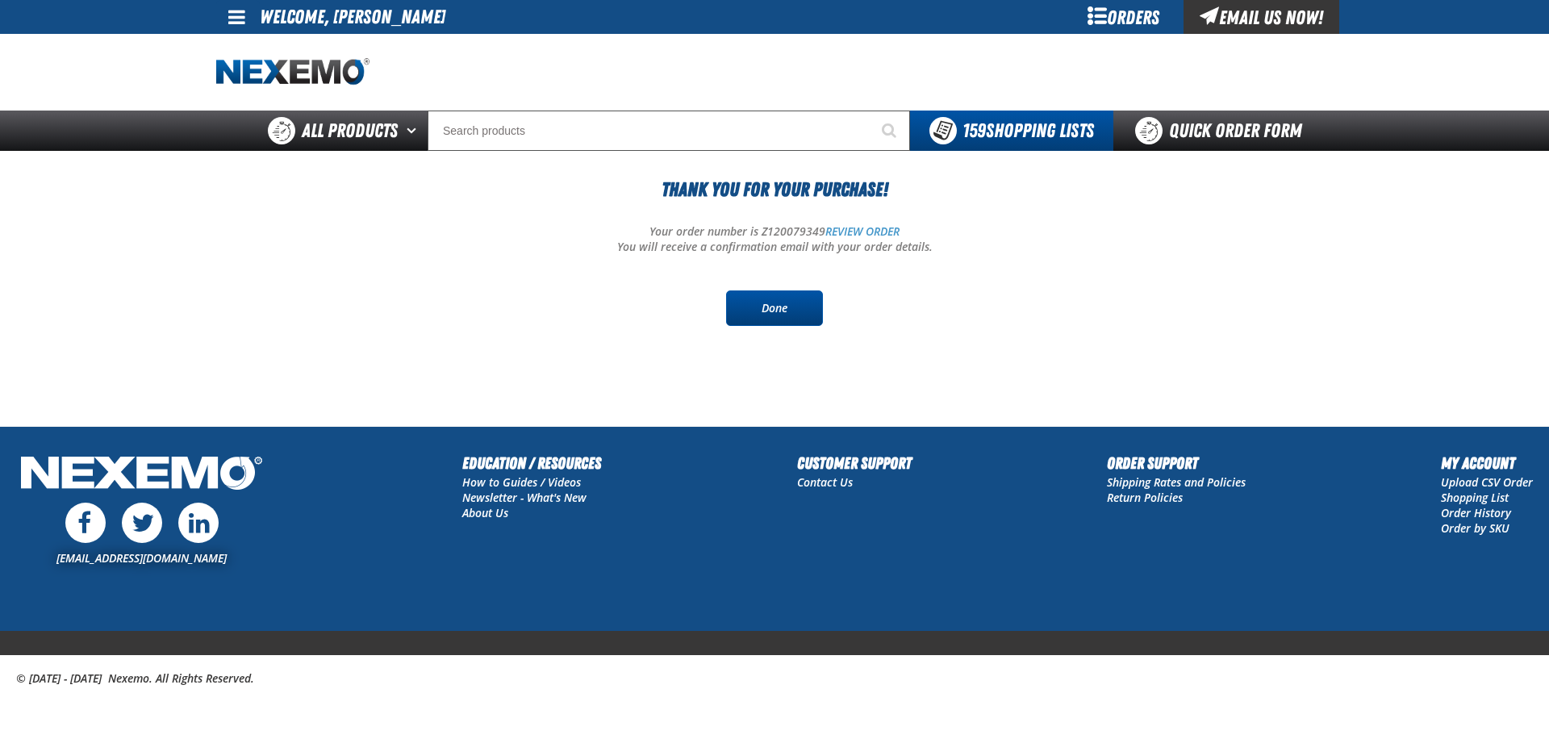
click at [786, 311] on link "Done" at bounding box center [774, 307] width 97 height 35
